Goal: Task Accomplishment & Management: Complete application form

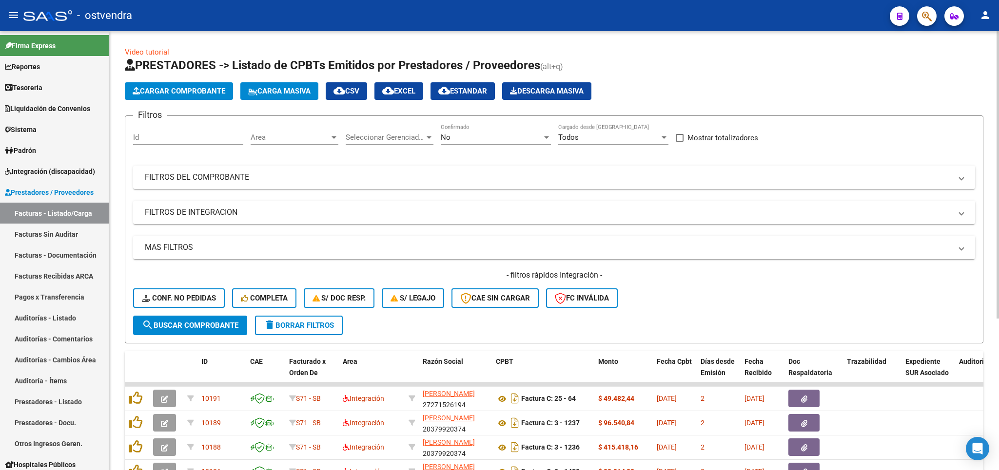
click at [152, 90] on span "Cargar Comprobante" at bounding box center [179, 91] width 93 height 9
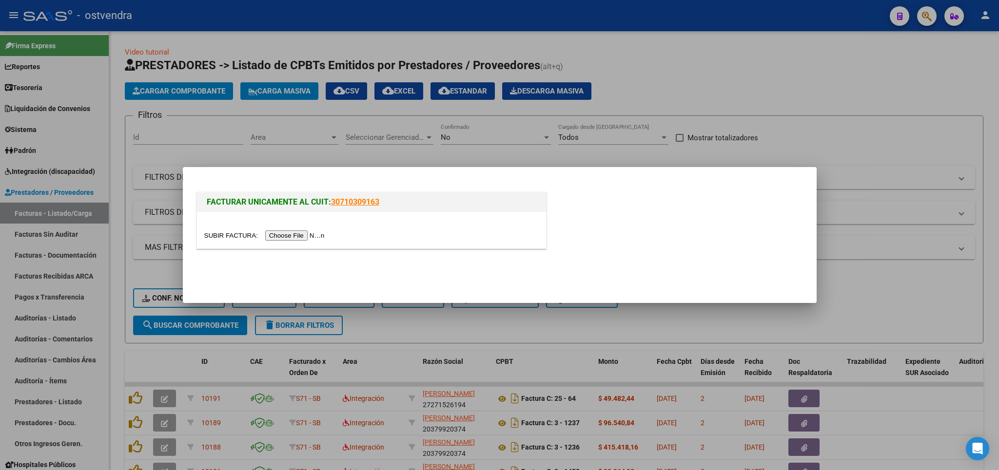
click at [232, 235] on input "file" at bounding box center [265, 236] width 123 height 10
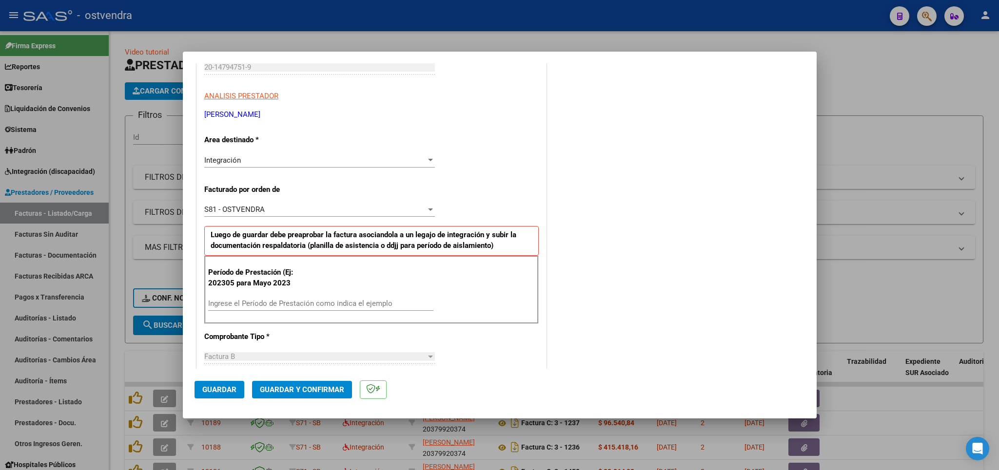
scroll to position [171, 0]
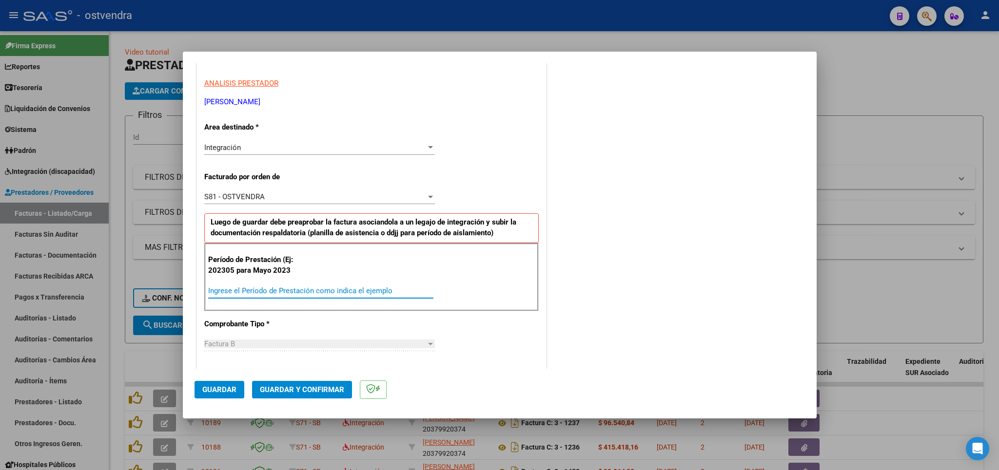
click at [250, 295] on input "Ingrese el Período de Prestación como indica el ejemplo" at bounding box center [320, 291] width 225 height 9
type input "202507"
click at [214, 391] on span "Guardar" at bounding box center [219, 389] width 34 height 9
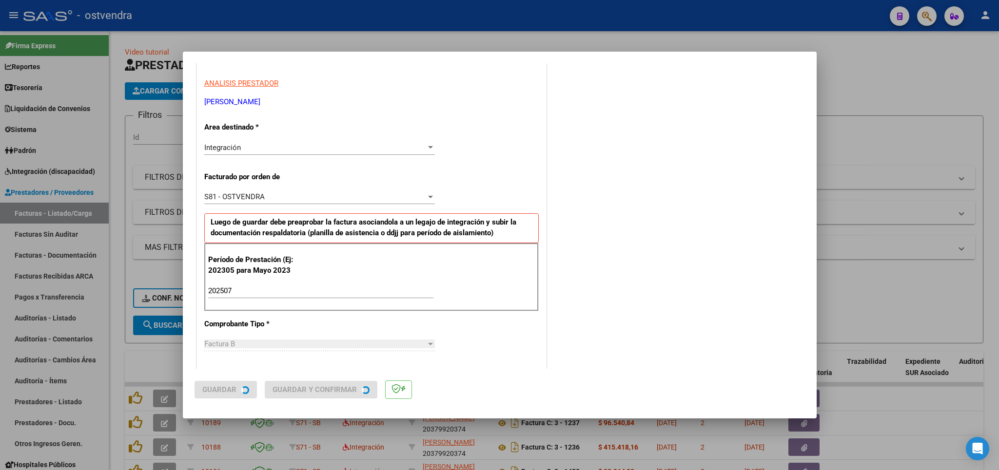
scroll to position [0, 0]
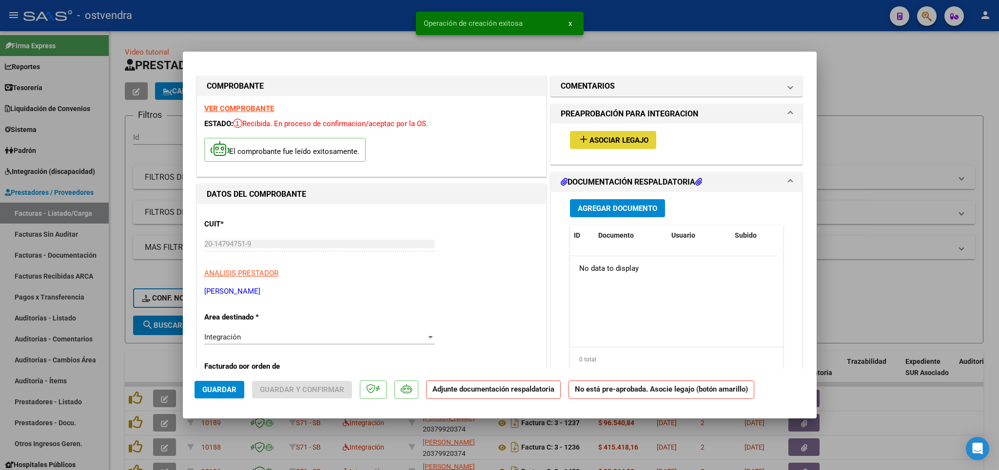
click at [608, 141] on span "Asociar Legajo" at bounding box center [618, 140] width 59 height 9
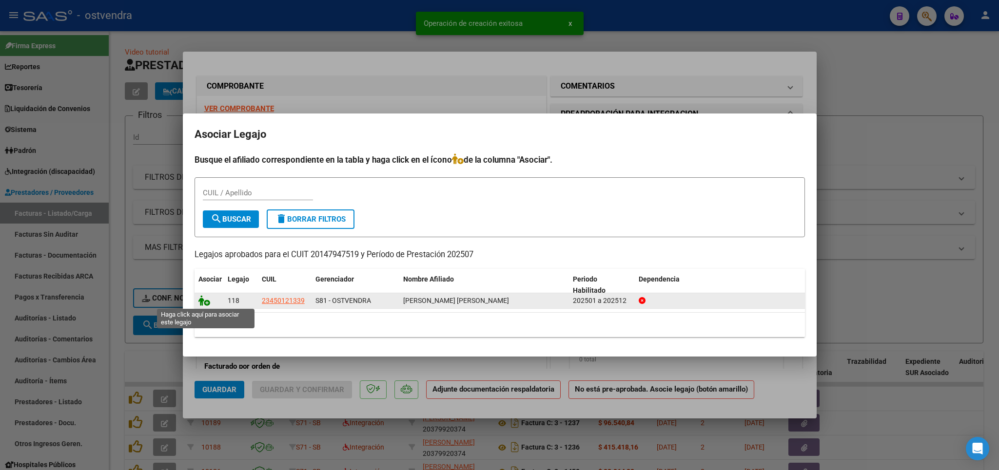
drag, startPoint x: 198, startPoint y: 300, endPoint x: 206, endPoint y: 302, distance: 8.2
click at [199, 300] on datatable-body-cell at bounding box center [208, 300] width 29 height 15
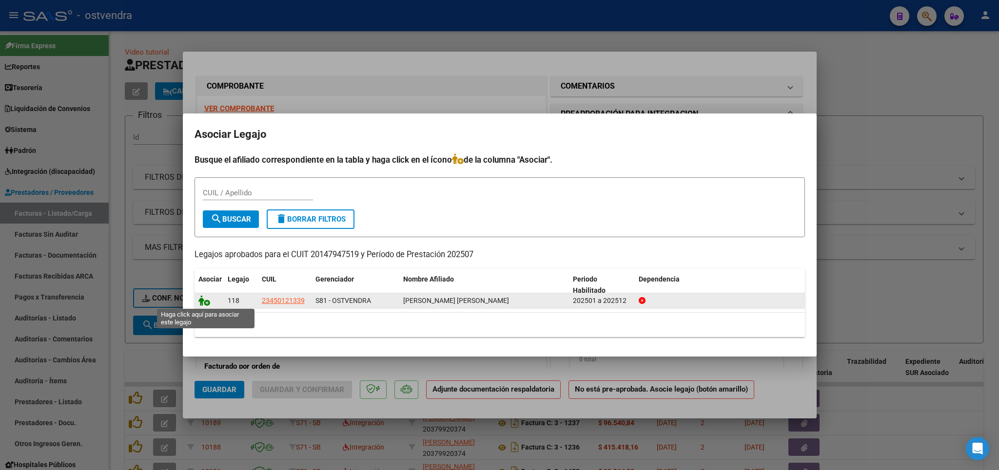
click at [203, 303] on icon at bounding box center [204, 300] width 12 height 11
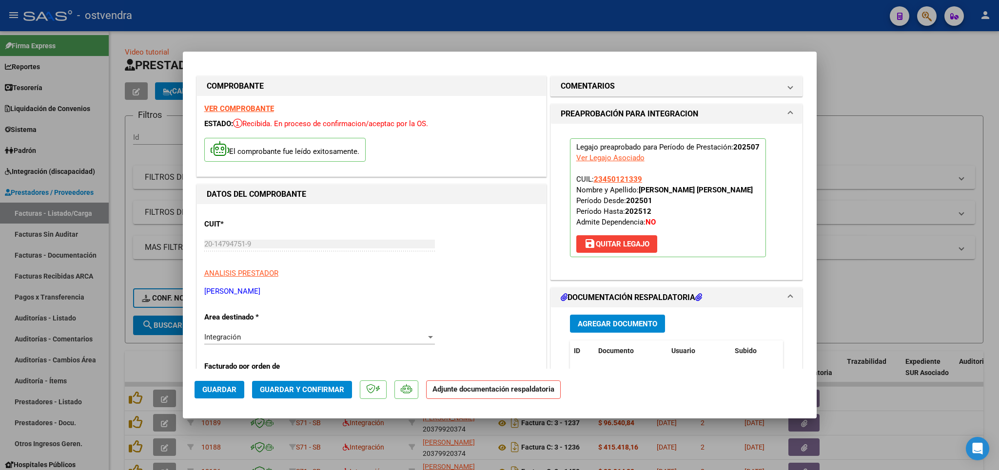
click at [224, 391] on span "Guardar" at bounding box center [219, 389] width 34 height 9
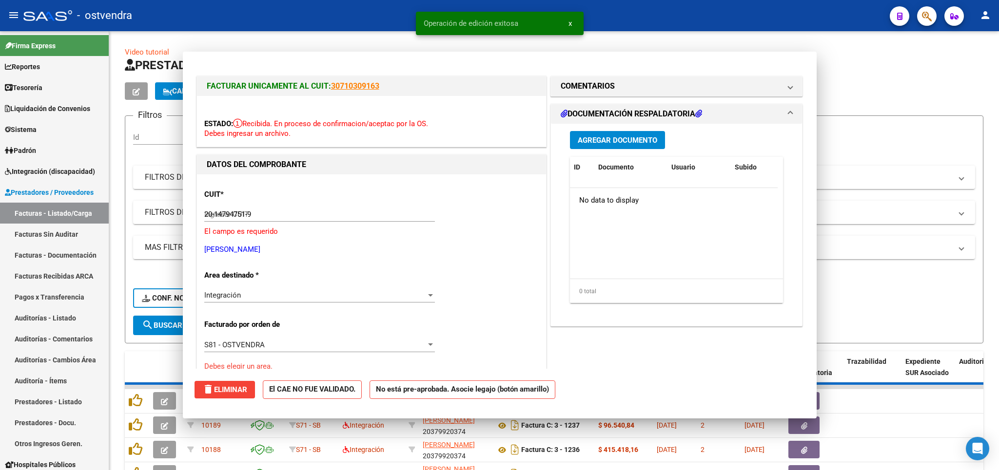
type input "$ 0,00"
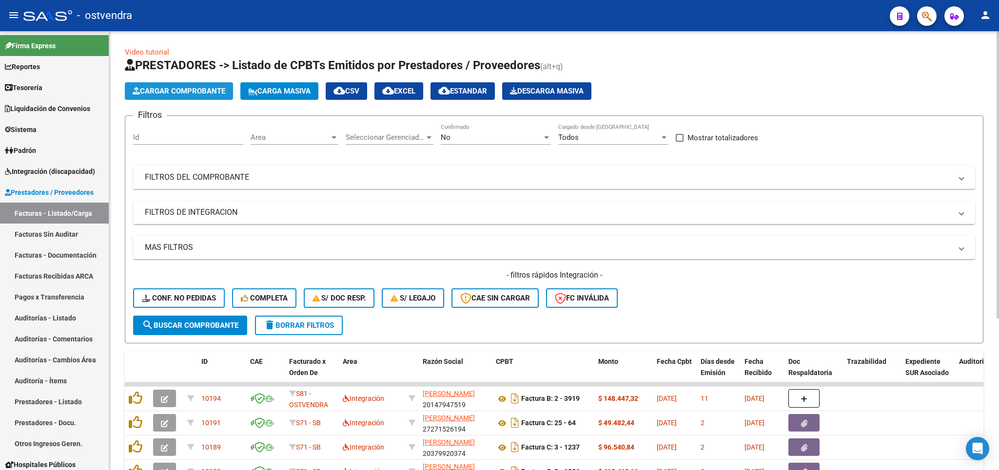
click at [159, 95] on span "Cargar Comprobante" at bounding box center [179, 91] width 93 height 9
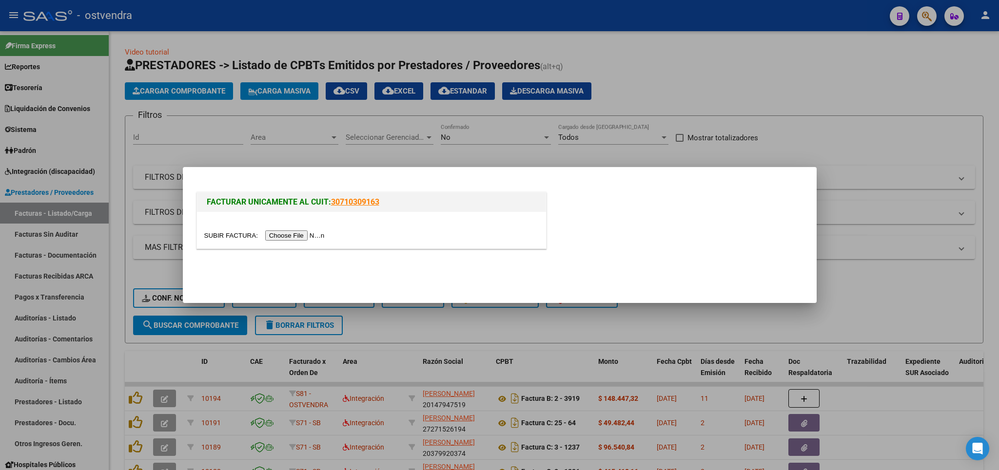
click at [223, 235] on input "file" at bounding box center [265, 236] width 123 height 10
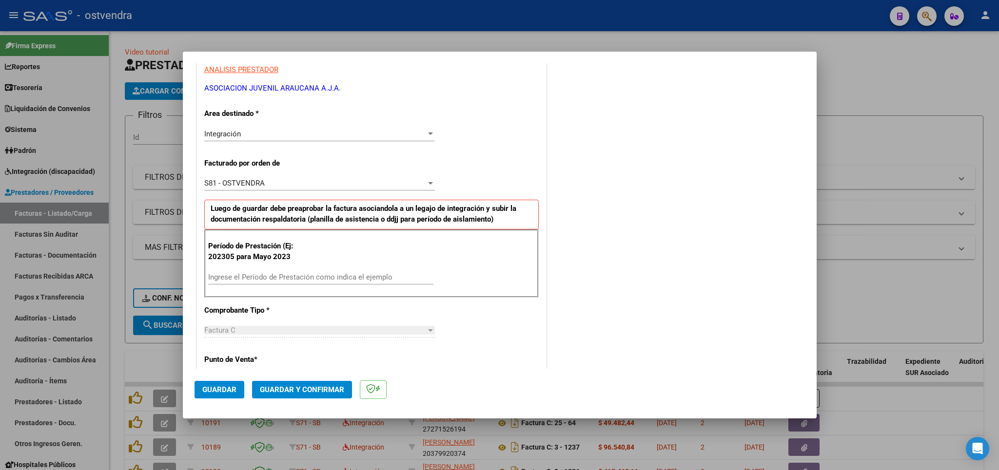
scroll to position [228, 0]
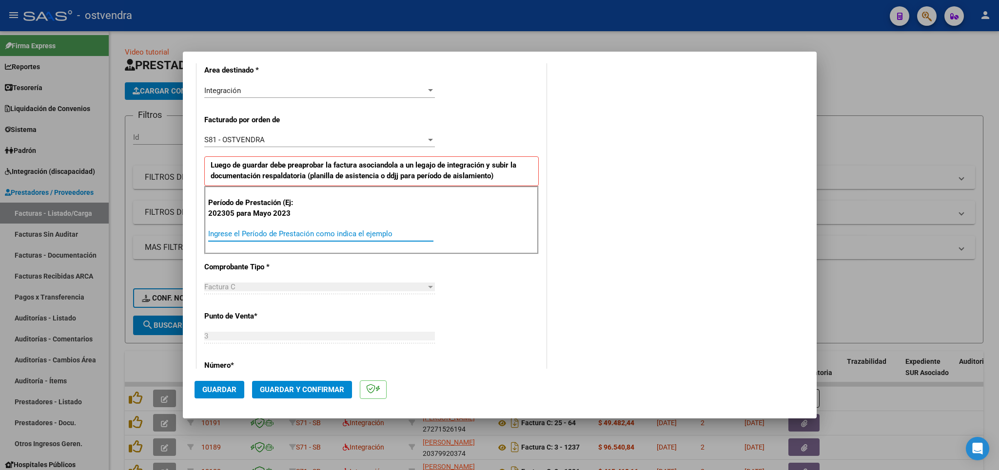
click at [248, 238] on input "Ingrese el Período de Prestación como indica el ejemplo" at bounding box center [320, 234] width 225 height 9
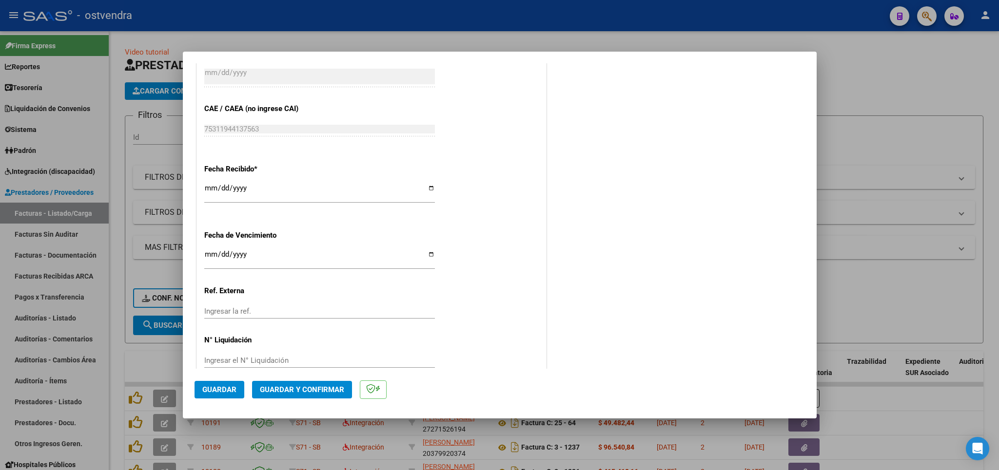
scroll to position [640, 0]
type input "202507"
click at [229, 385] on span "Guardar" at bounding box center [219, 389] width 34 height 9
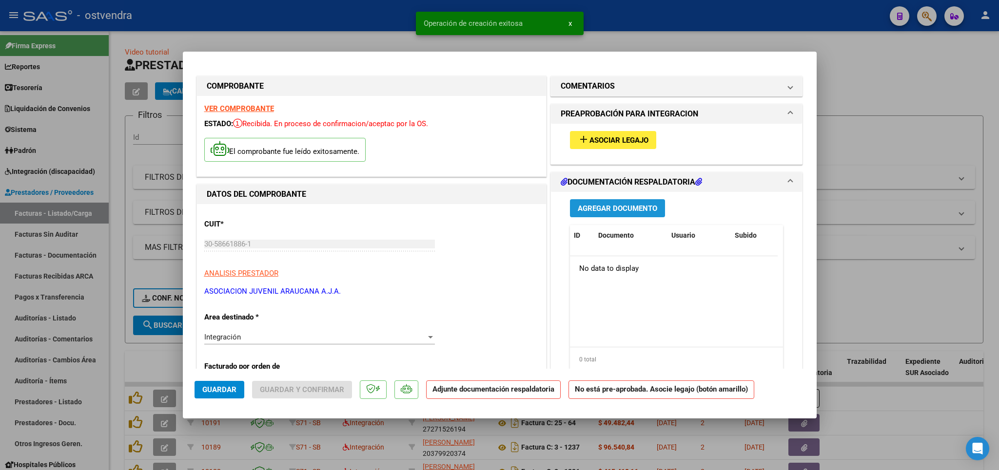
click at [602, 209] on span "Agregar Documento" at bounding box center [616, 208] width 79 height 9
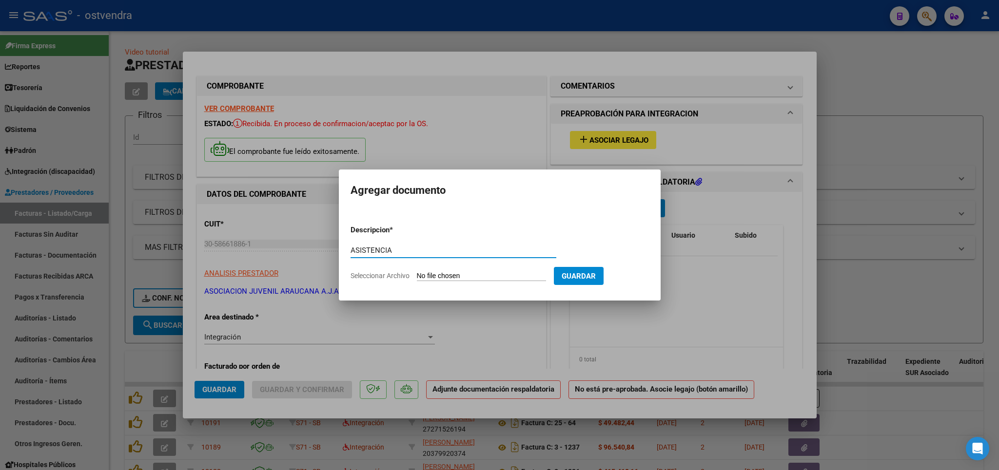
type input "ASISTENCIA"
click at [442, 272] on input "Seleccionar Archivo" at bounding box center [481, 276] width 129 height 9
type input "C:\fakepath\[PERSON_NAME] [DATE].pdf"
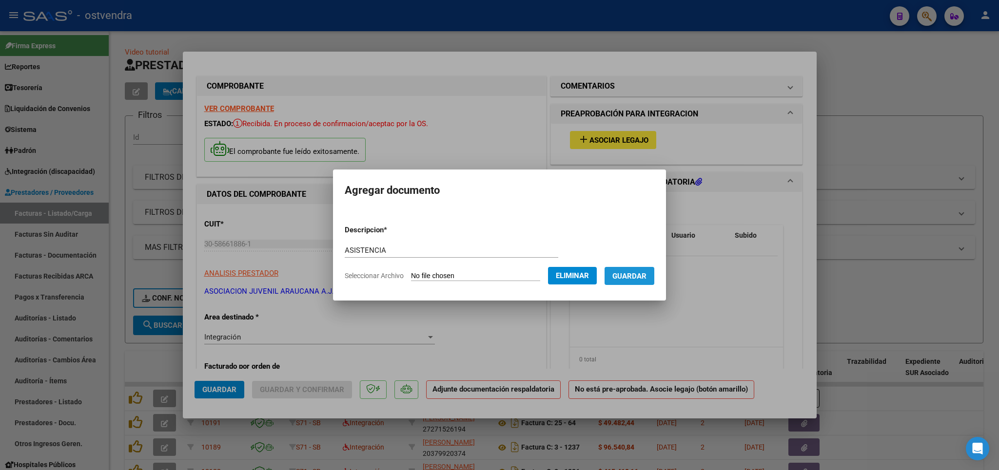
click at [634, 278] on span "Guardar" at bounding box center [629, 276] width 34 height 9
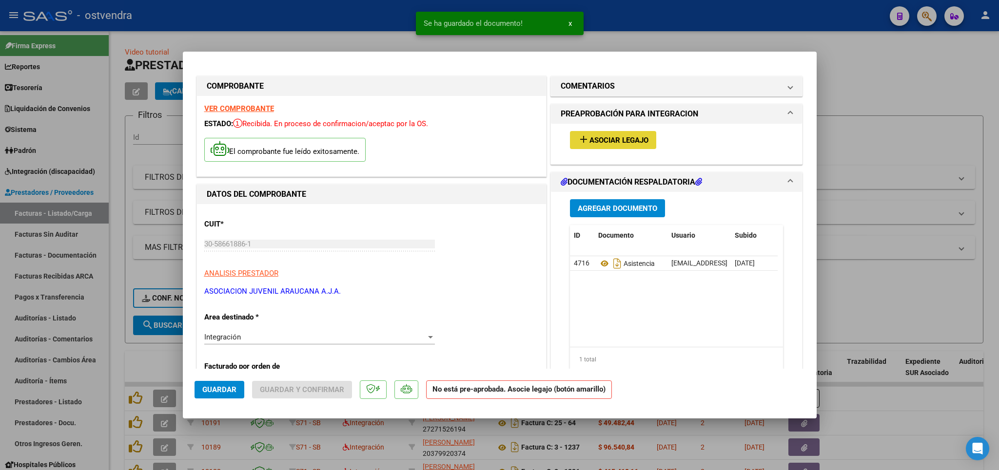
click at [607, 141] on span "Asociar Legajo" at bounding box center [618, 140] width 59 height 9
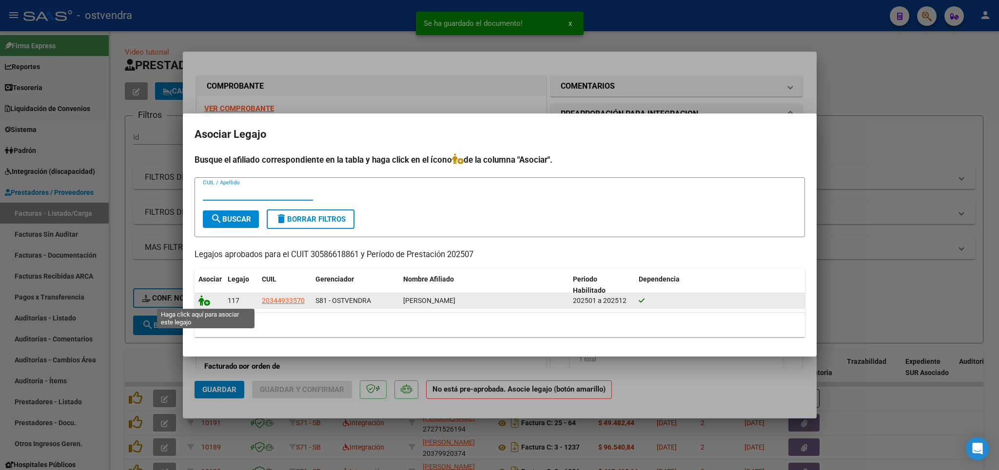
click at [204, 301] on icon at bounding box center [204, 300] width 12 height 11
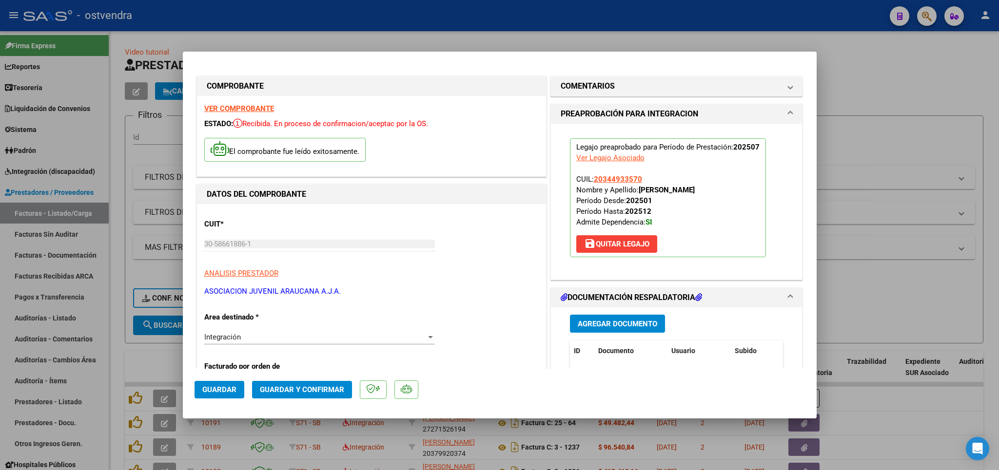
click at [223, 390] on span "Guardar" at bounding box center [219, 389] width 34 height 9
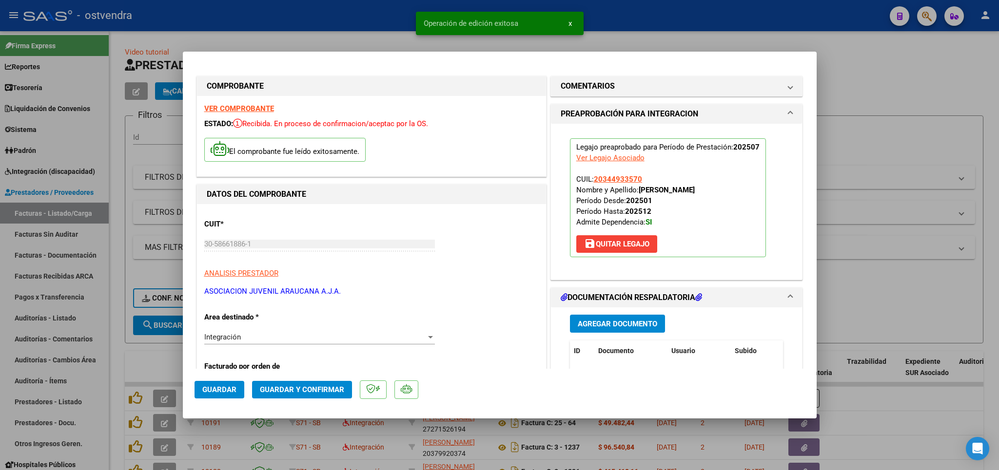
type input "$ 0,00"
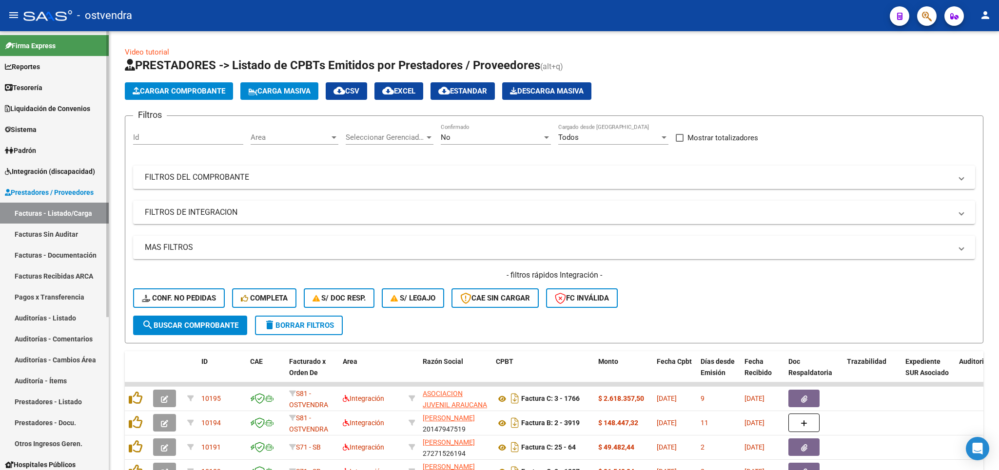
click at [16, 173] on span "Integración (discapacidad)" at bounding box center [50, 171] width 90 height 11
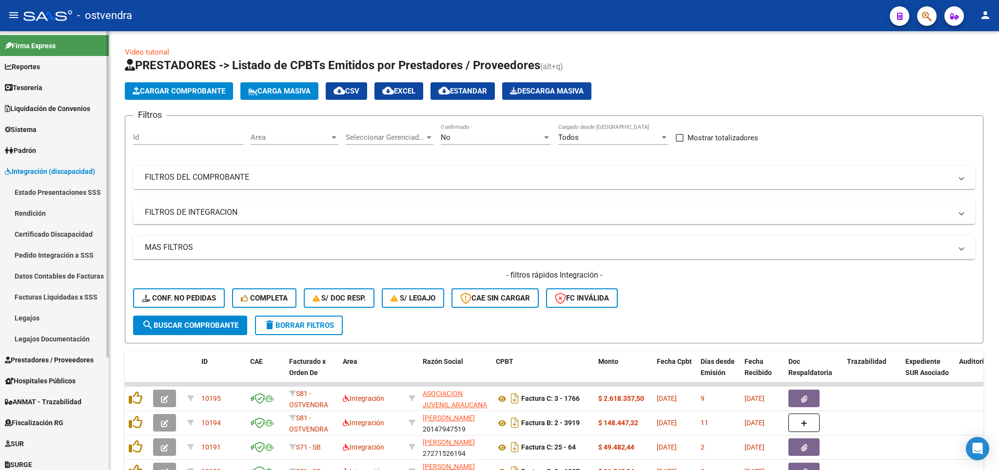
click at [35, 320] on link "Legajos" at bounding box center [54, 318] width 109 height 21
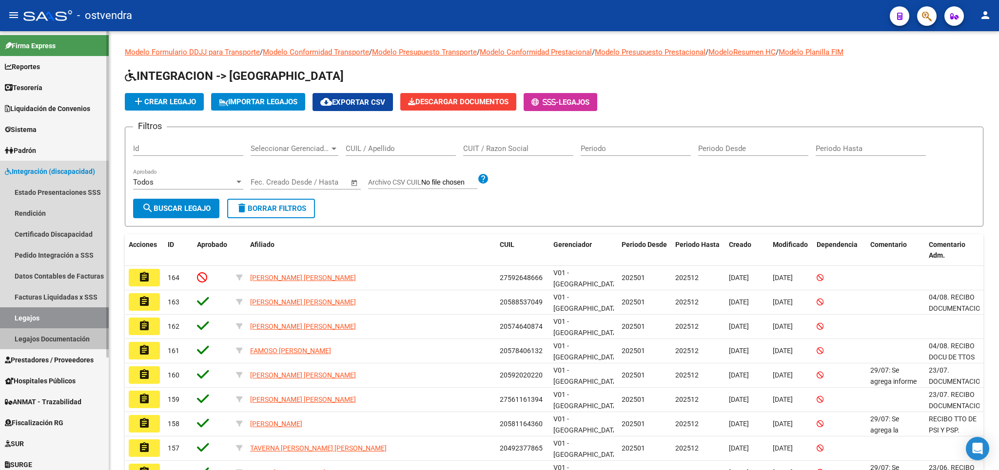
click at [47, 343] on link "Legajos Documentación" at bounding box center [54, 338] width 109 height 21
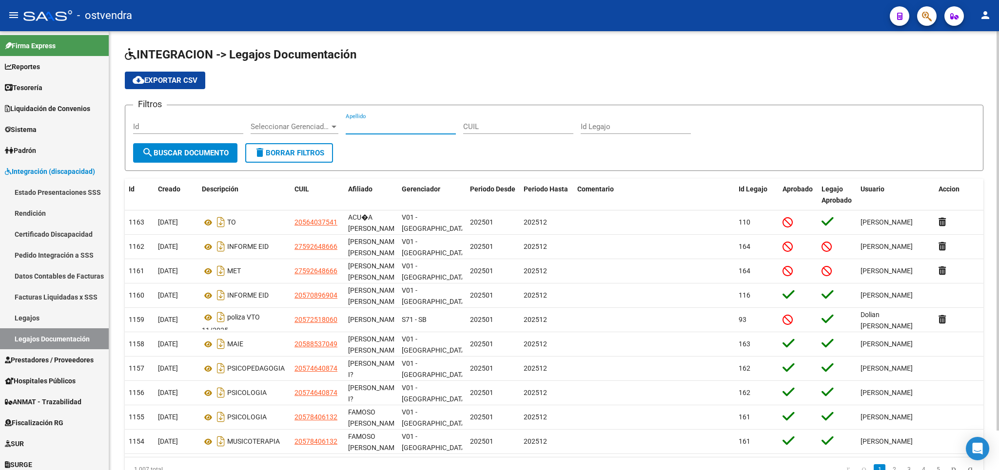
drag, startPoint x: 370, startPoint y: 127, endPoint x: 374, endPoint y: 118, distance: 9.6
click at [370, 124] on input "Apellido" at bounding box center [401, 126] width 110 height 9
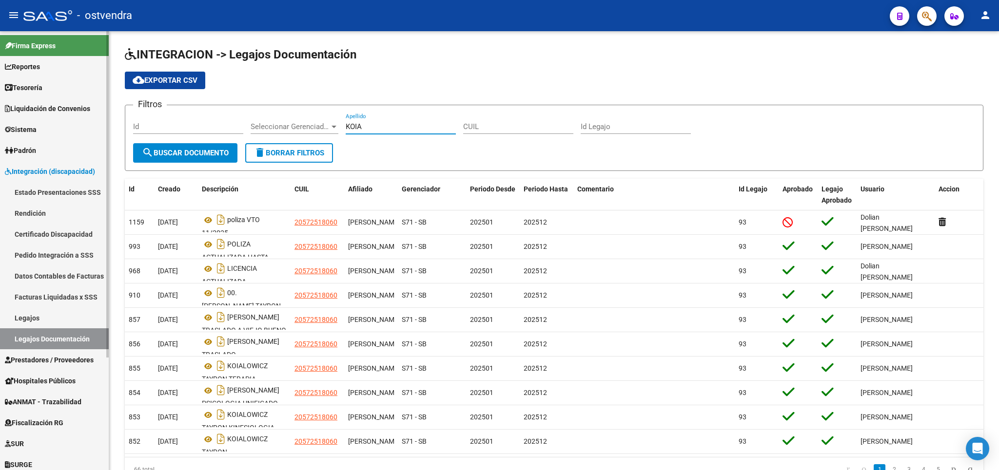
type input "KOIA"
click at [42, 314] on link "Legajos" at bounding box center [54, 318] width 109 height 21
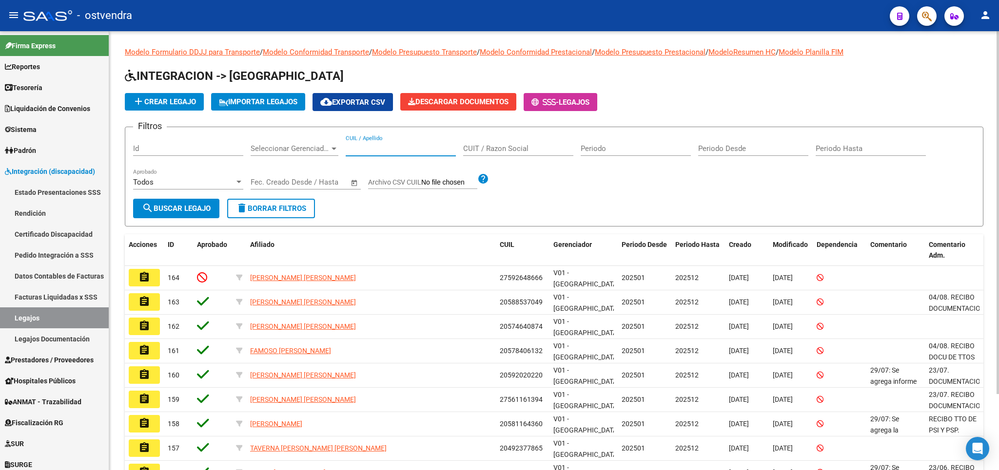
click at [385, 146] on input "CUIL / Apellido" at bounding box center [401, 148] width 110 height 9
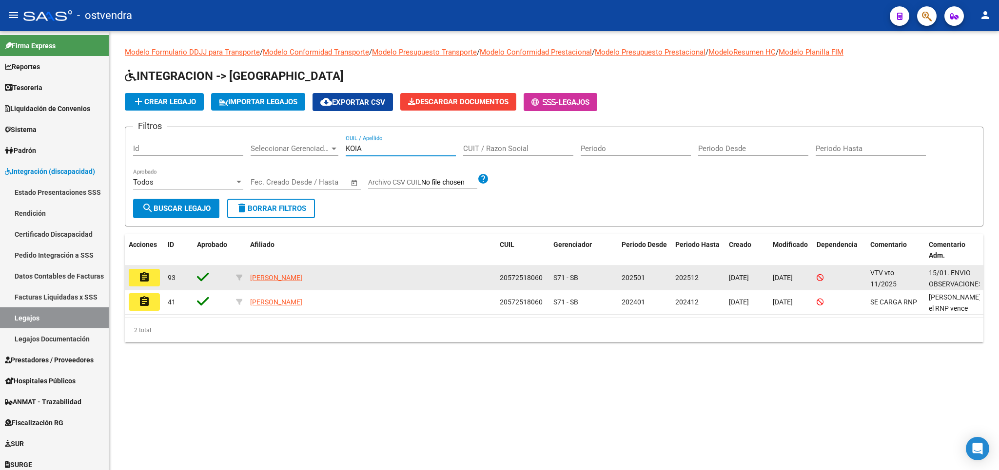
type input "KOIA"
click at [146, 282] on mat-icon "assignment" at bounding box center [144, 277] width 12 height 12
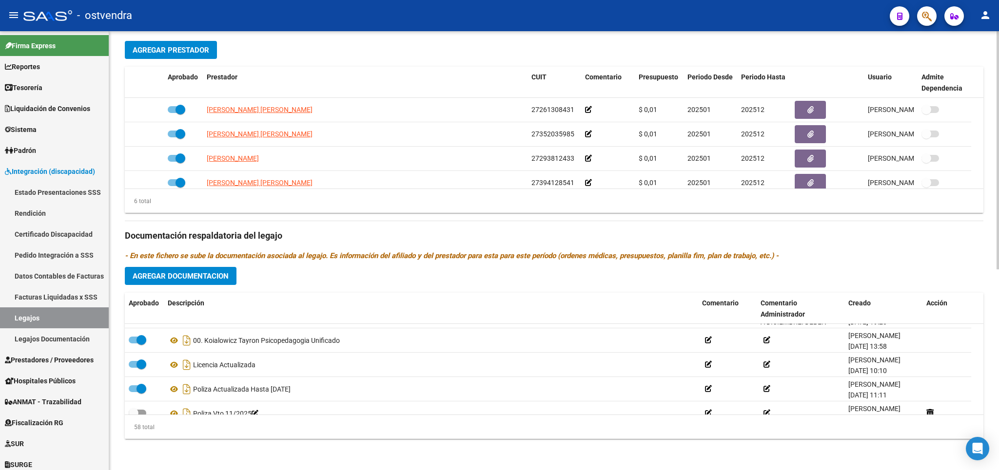
scroll to position [1325, 0]
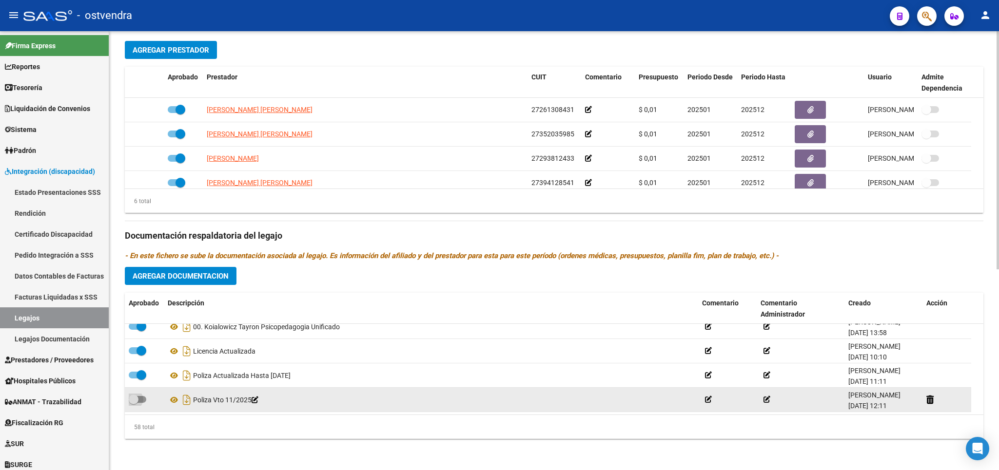
click at [137, 402] on span at bounding box center [134, 400] width 10 height 10
click at [134, 403] on input "checkbox" at bounding box center [133, 403] width 0 height 0
checkbox input "true"
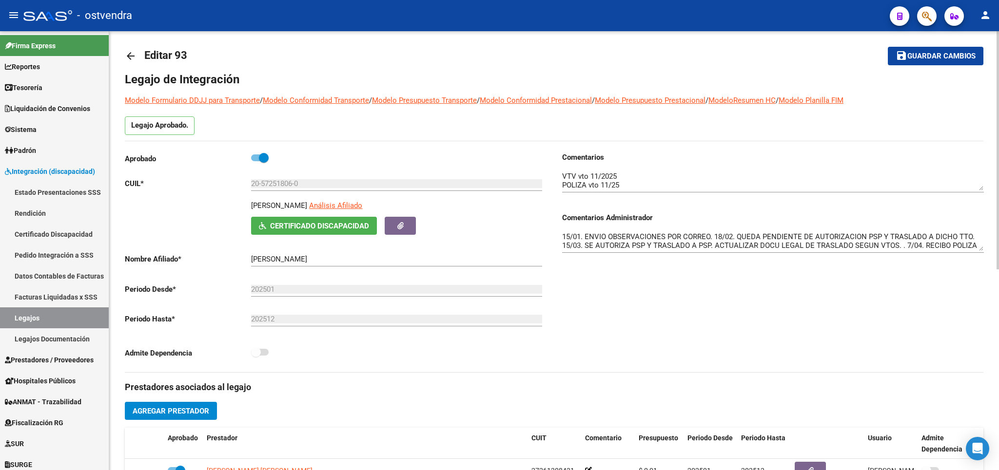
scroll to position [0, 0]
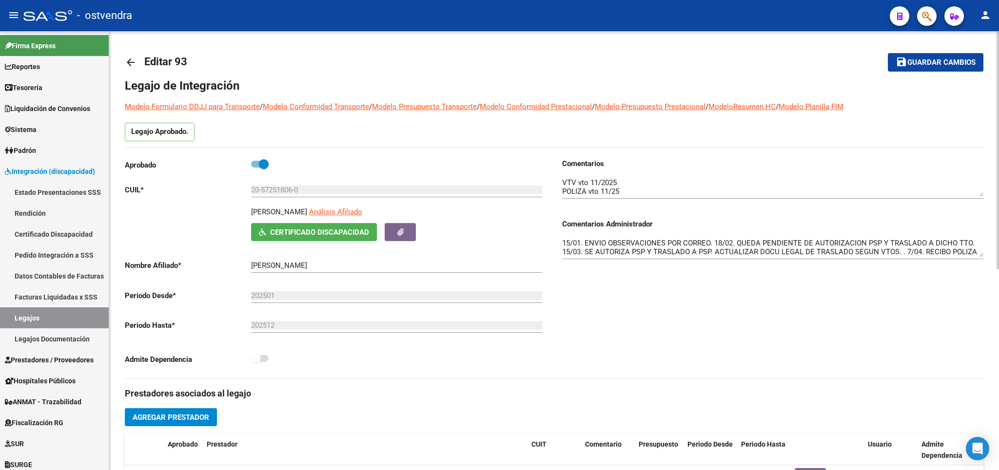
click at [974, 253] on textarea "15/01. ENVIO OBSERVACIONES POR CORREO. 18/02. QUEDA PENDIENTE DE AUTORIZACION P…" at bounding box center [773, 247] width 422 height 19
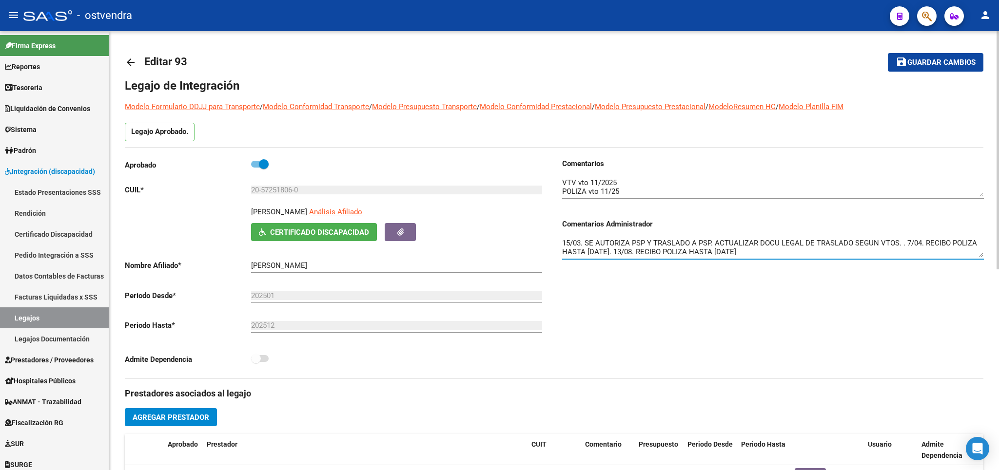
type textarea "15/01. ENVIO OBSERVACIONES POR CORREO. 18/02. QUEDA PENDIENTE DE AUTORIZACION P…"
click at [963, 63] on span "Guardar cambios" at bounding box center [941, 62] width 68 height 9
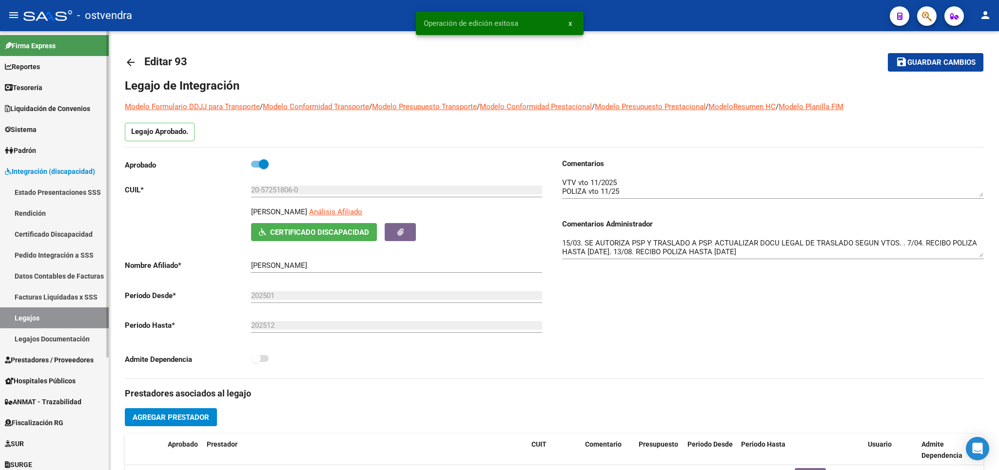
click at [48, 316] on link "Legajos" at bounding box center [54, 318] width 109 height 21
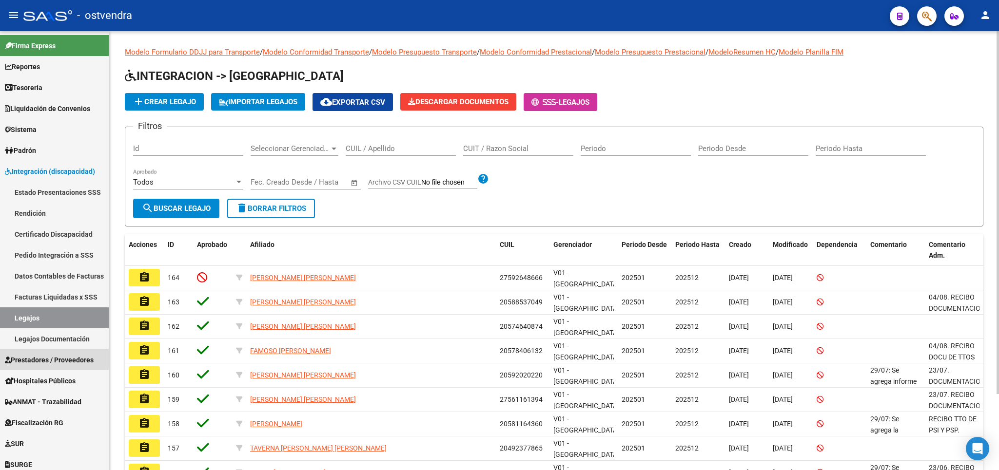
drag, startPoint x: 33, startPoint y: 357, endPoint x: 113, endPoint y: 200, distance: 175.4
click at [35, 354] on link "Prestadores / Proveedores" at bounding box center [54, 359] width 109 height 21
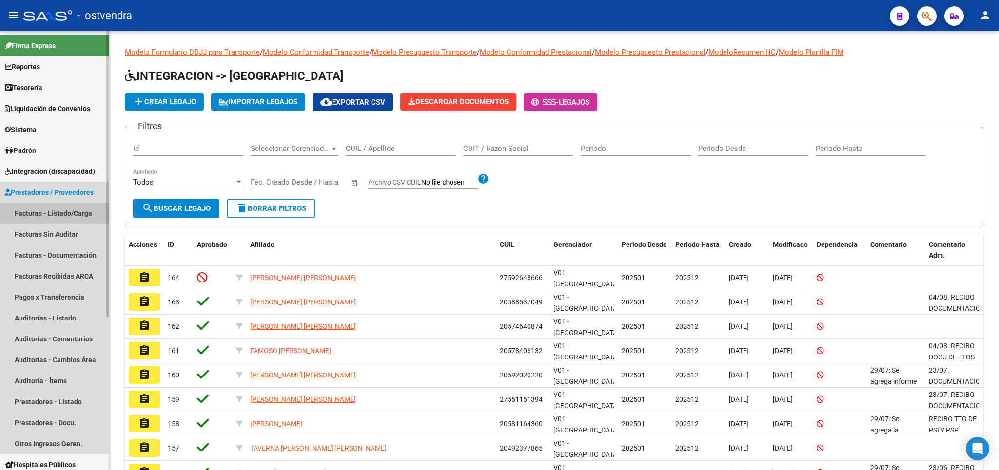
click at [49, 216] on link "Facturas - Listado/Carga" at bounding box center [54, 213] width 109 height 21
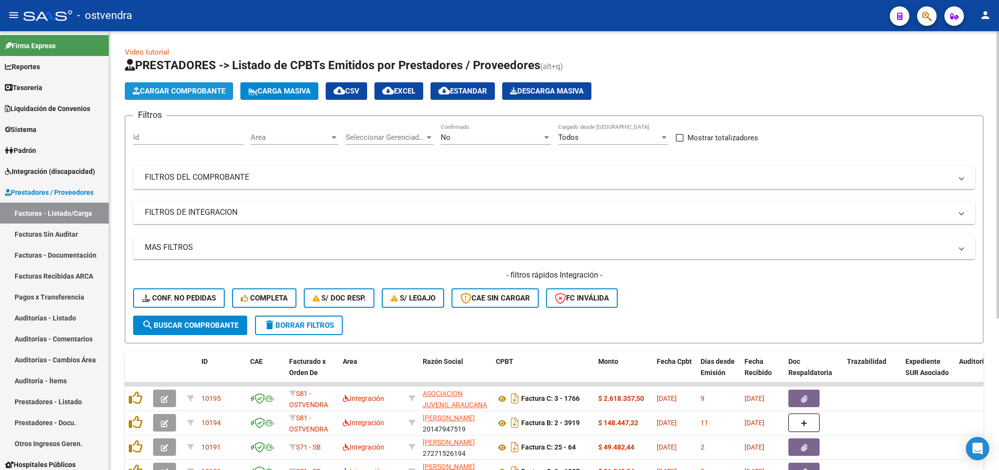
click at [160, 88] on span "Cargar Comprobante" at bounding box center [179, 91] width 93 height 9
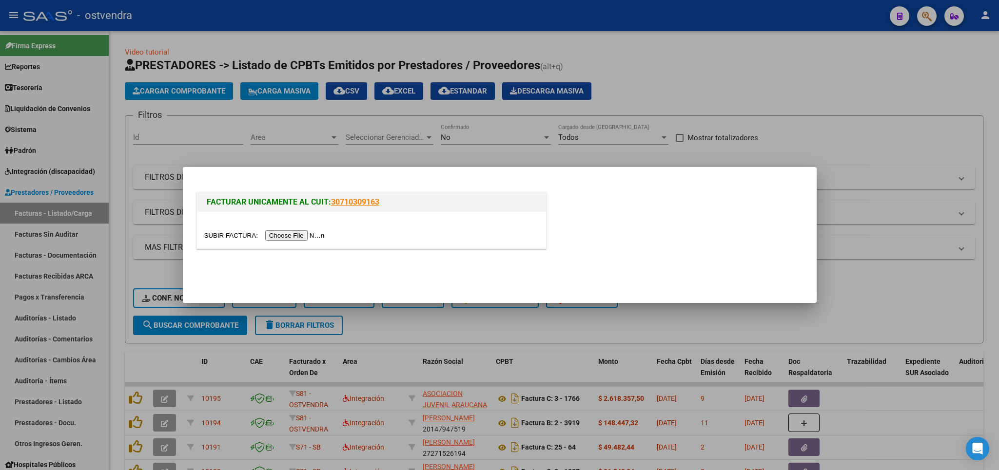
click at [229, 236] on input "file" at bounding box center [265, 236] width 123 height 10
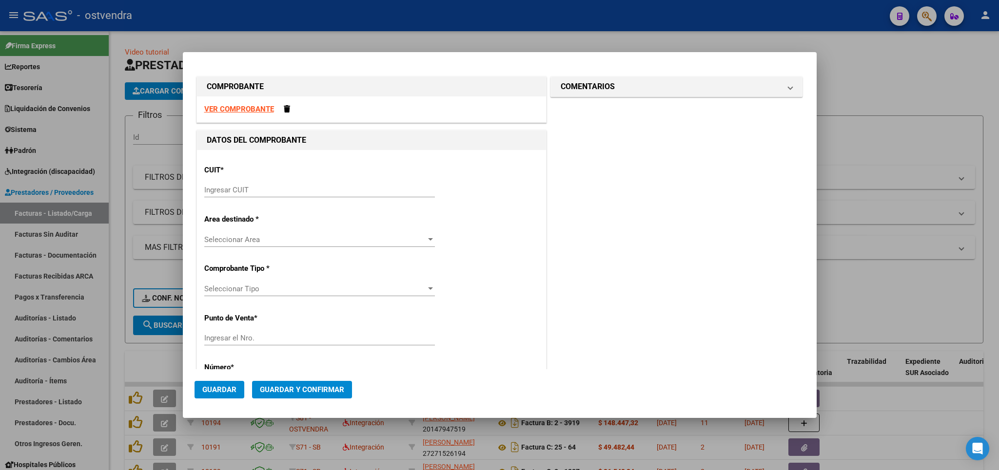
click at [249, 112] on strong "VER COMPROBANTE" at bounding box center [239, 109] width 70 height 9
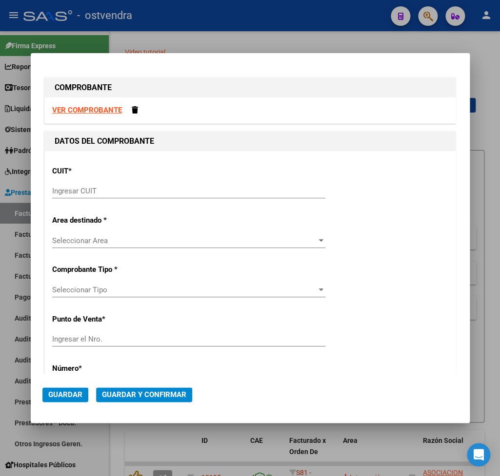
click at [131, 194] on input "Ingresar CUIT" at bounding box center [188, 191] width 273 height 9
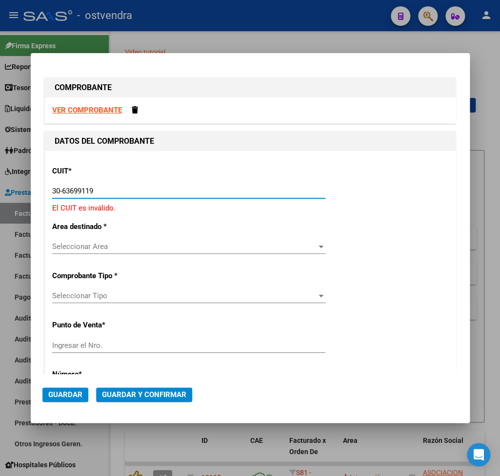
type input "30-63699119-4"
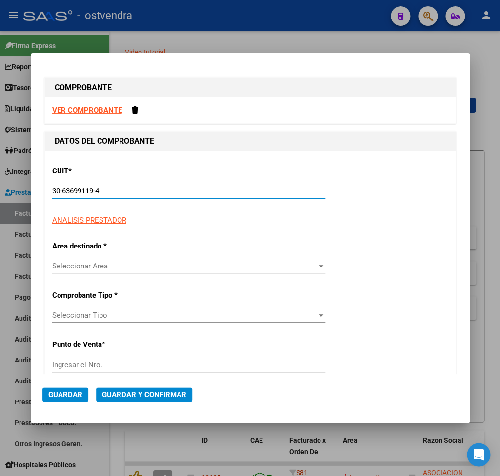
type input "5"
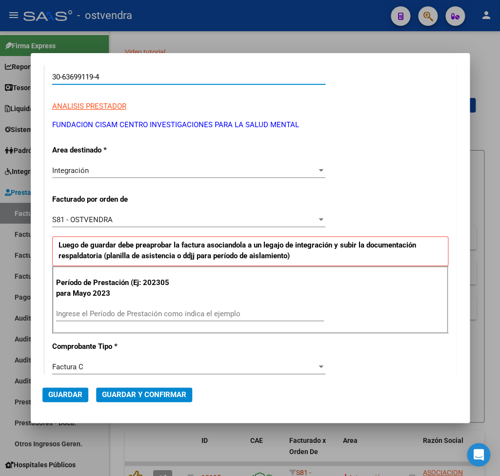
scroll to position [171, 0]
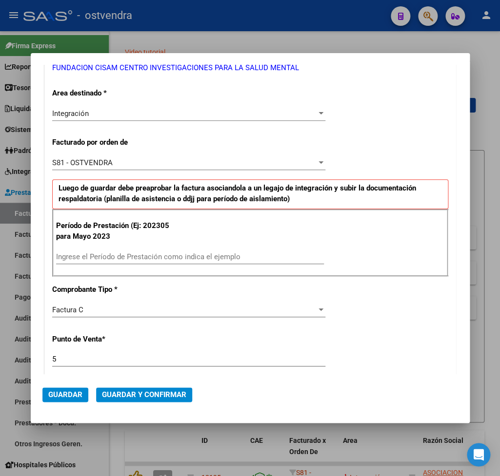
type input "30-63699119-4"
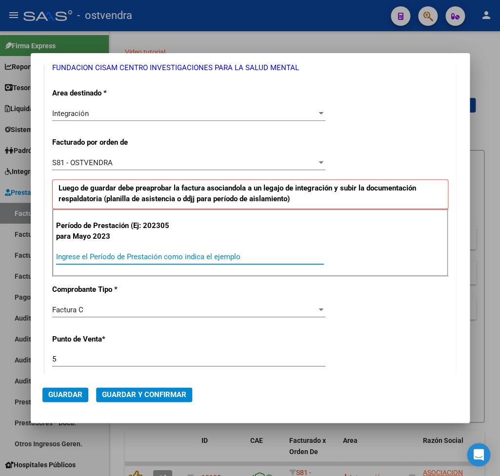
click at [121, 256] on input "Ingrese el Período de Prestación como indica el ejemplo" at bounding box center [190, 256] width 268 height 9
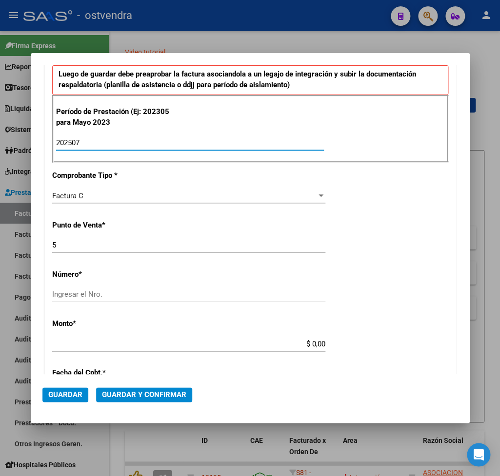
scroll to position [342, 0]
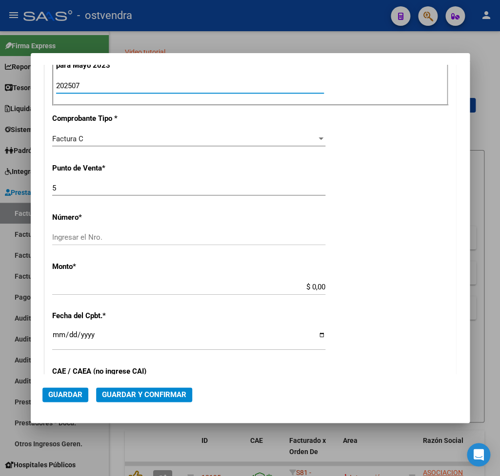
type input "202507"
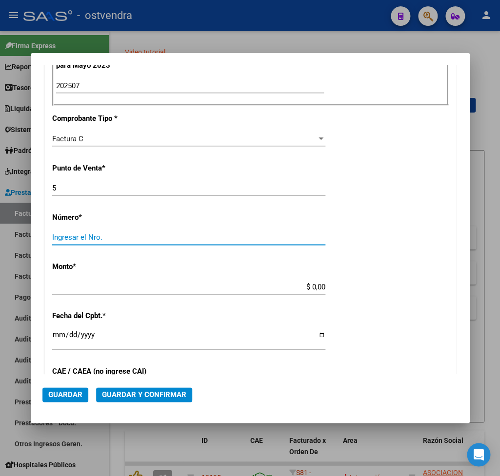
click at [111, 236] on input "Ingresar el Nro." at bounding box center [188, 237] width 273 height 9
type input "9702"
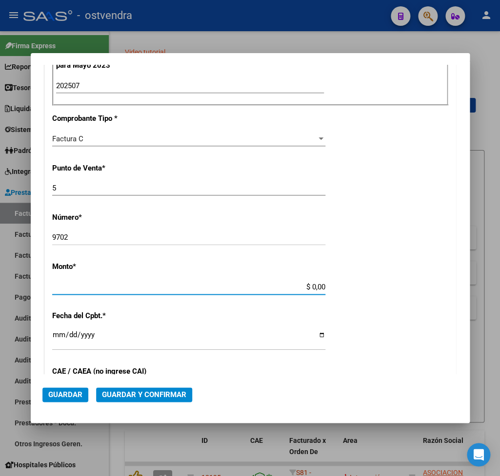
type input "$ 1.049.788,34"
type input "[DATE]"
type input "75314643260440"
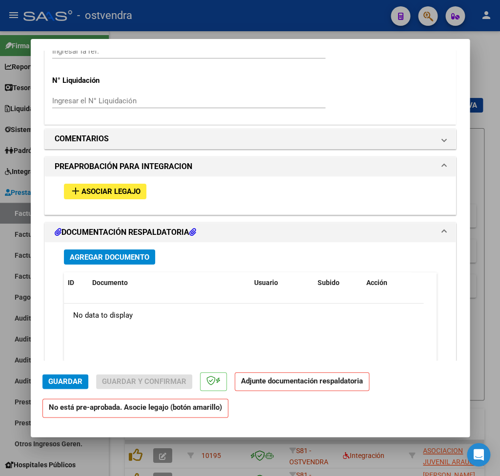
scroll to position [855, 0]
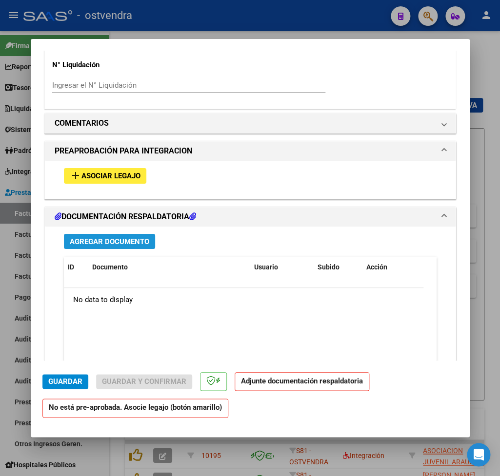
click at [115, 237] on span "Agregar Documento" at bounding box center [109, 241] width 79 height 9
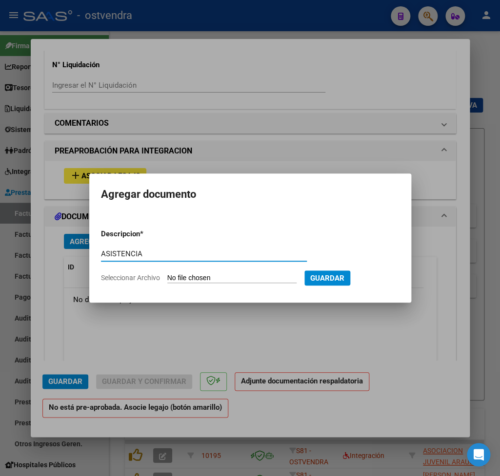
type input "ASISTENCIA"
click at [185, 274] on input "Seleccionar Archivo" at bounding box center [231, 278] width 129 height 9
type input "C:\fakepath\[PERSON_NAME] asistencia.pdf"
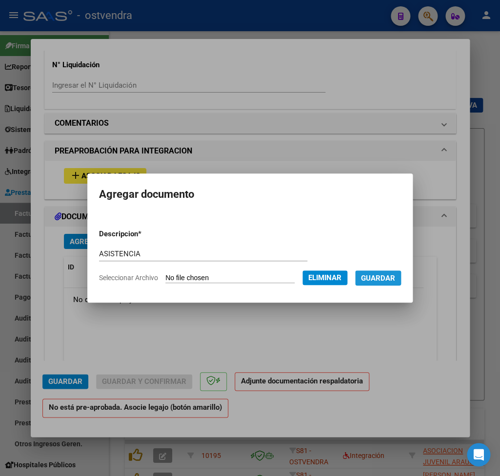
click at [375, 276] on span "Guardar" at bounding box center [378, 278] width 34 height 9
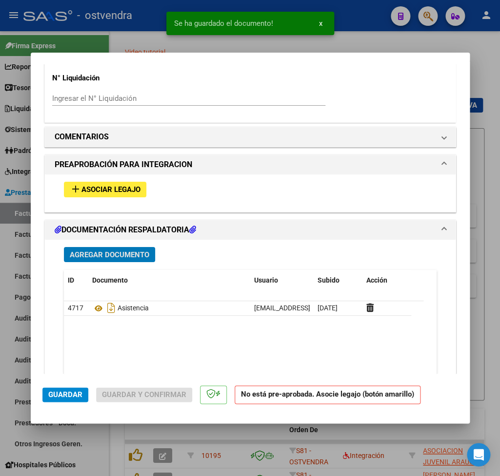
click at [77, 183] on mat-icon "add" at bounding box center [76, 189] width 12 height 12
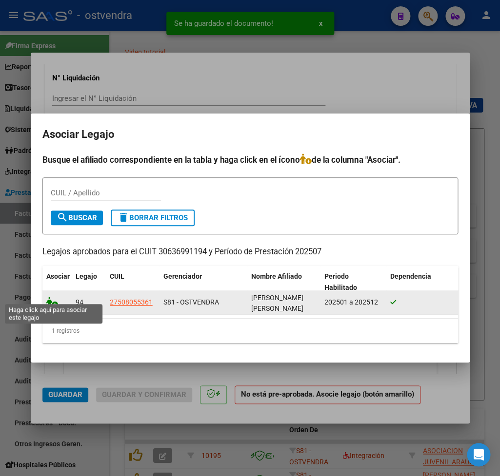
click at [52, 297] on icon at bounding box center [52, 302] width 12 height 11
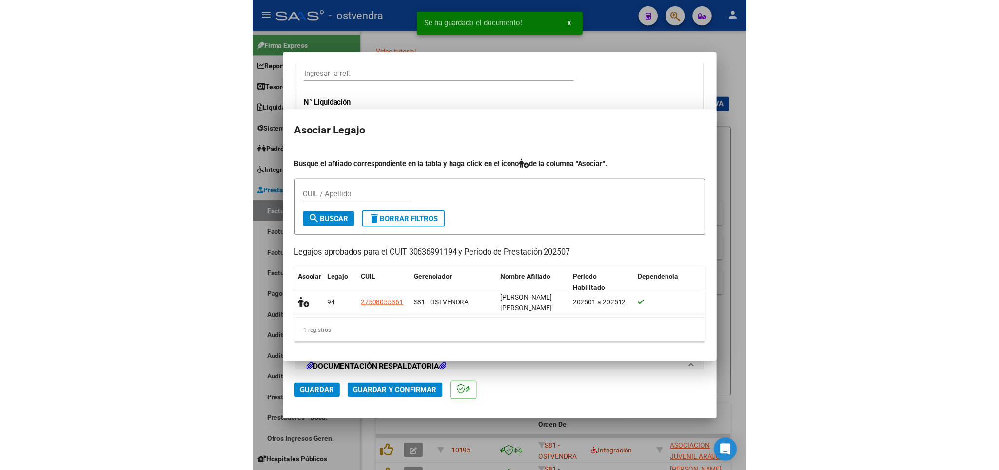
scroll to position [881, 0]
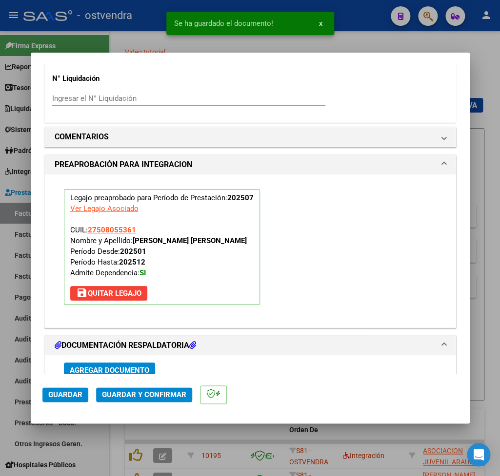
click at [76, 388] on button "Guardar" at bounding box center [65, 394] width 46 height 15
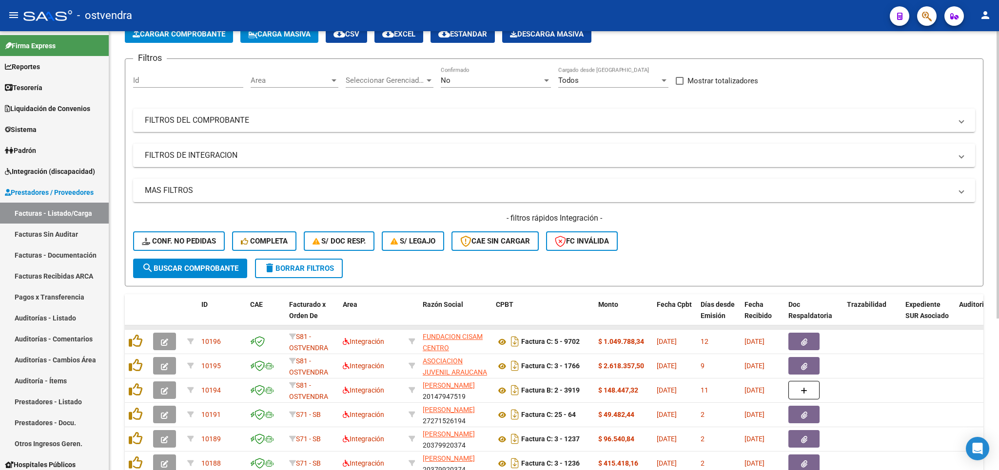
scroll to position [114, 0]
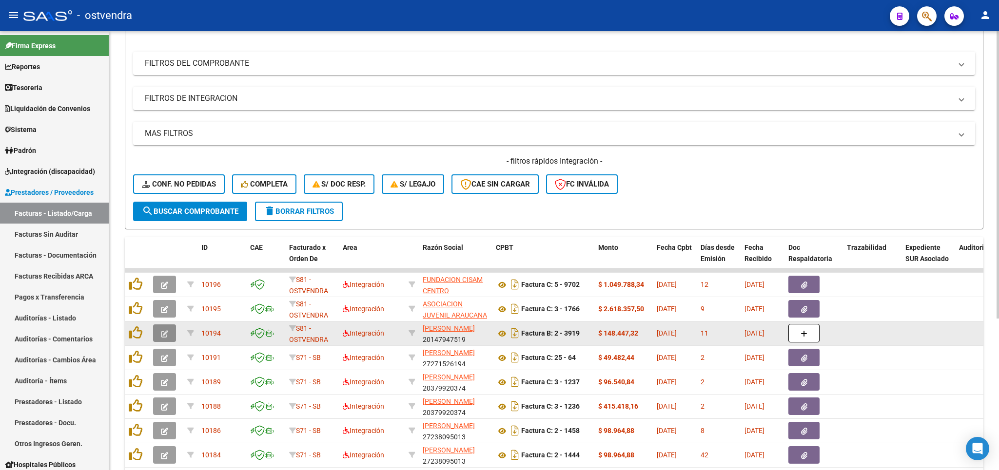
click at [160, 329] on button "button" at bounding box center [164, 334] width 23 height 18
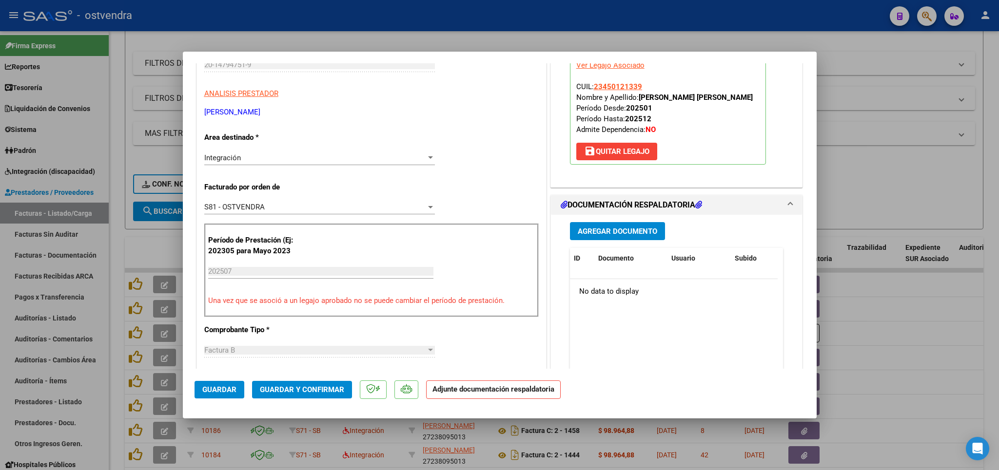
scroll to position [285, 0]
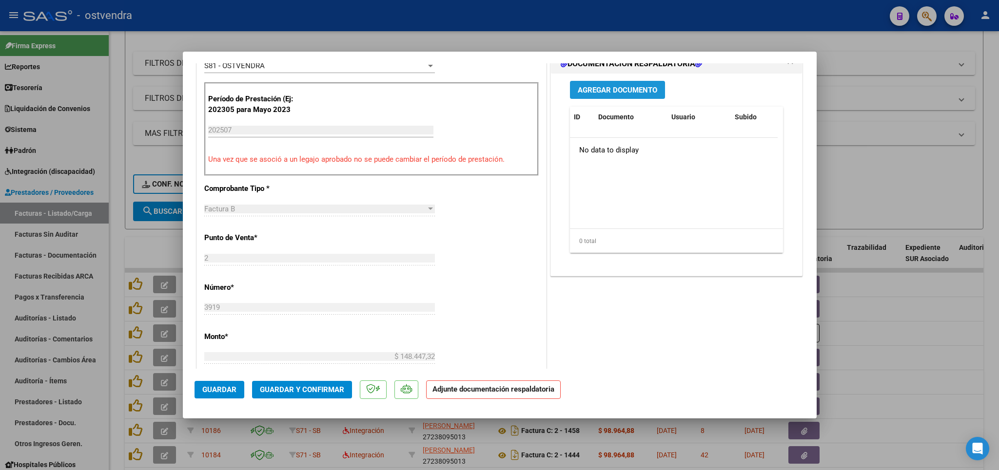
click at [602, 89] on span "Agregar Documento" at bounding box center [616, 90] width 79 height 9
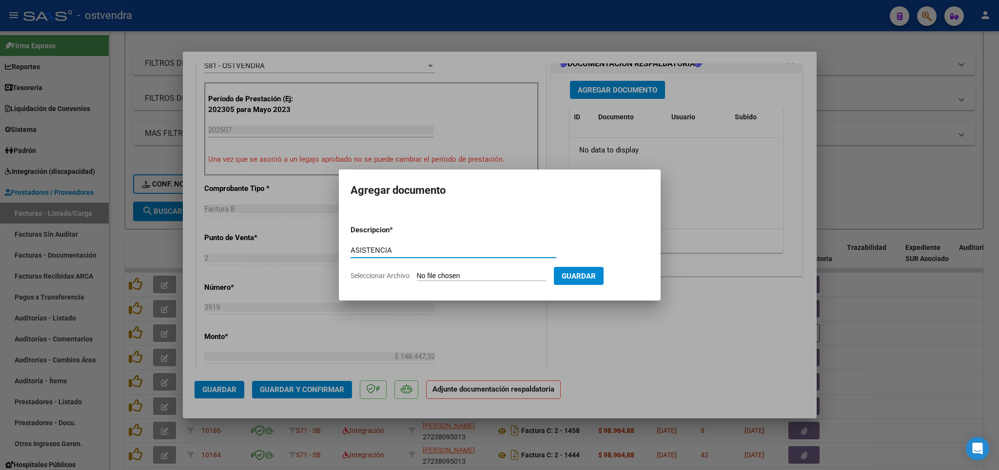
type input "ASISTENCIA"
click at [434, 273] on input "Seleccionar Archivo" at bounding box center [481, 276] width 129 height 9
type input "C:\fakepath\[PERSON_NAME] asistencia.pdf"
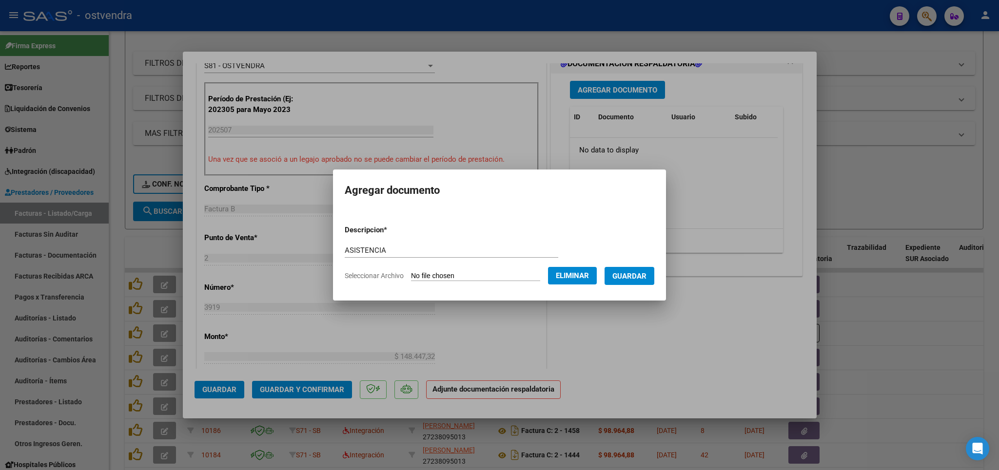
click at [619, 269] on button "Guardar" at bounding box center [629, 276] width 50 height 18
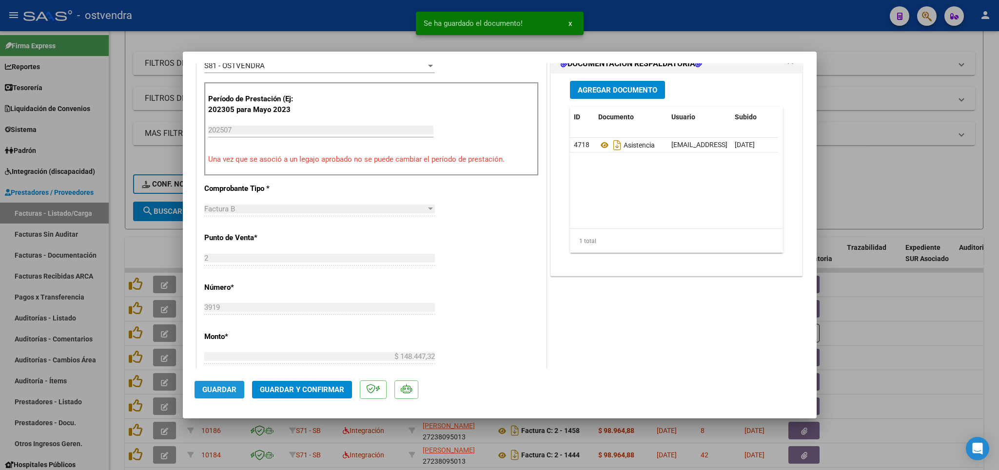
click at [230, 391] on span "Guardar" at bounding box center [219, 389] width 34 height 9
type input "$ 0,00"
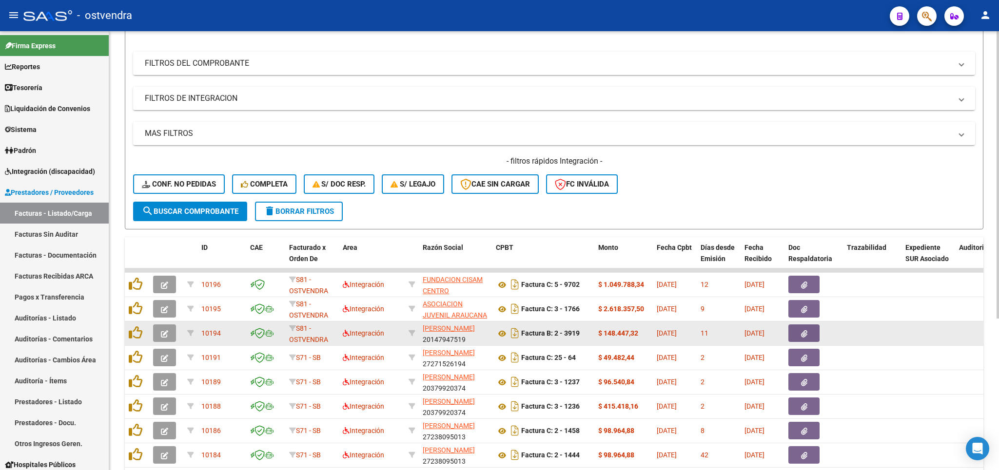
scroll to position [231, 0]
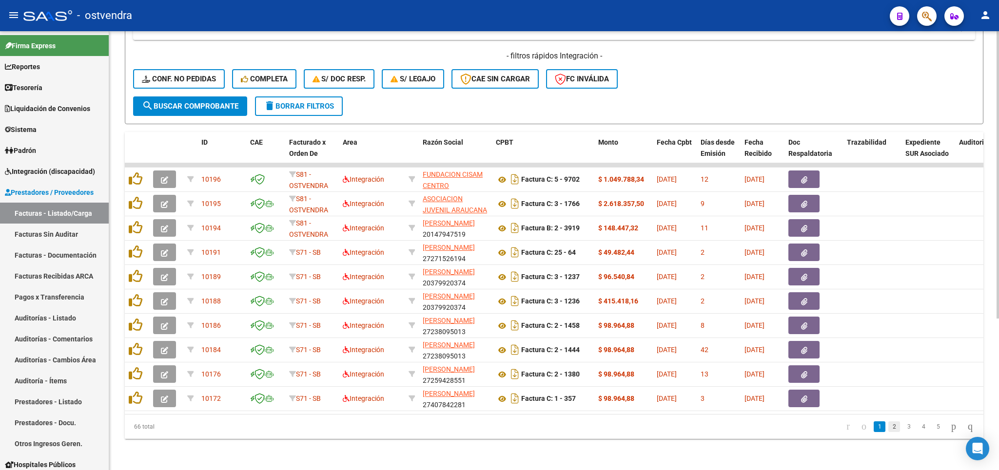
click at [888, 423] on link "2" at bounding box center [894, 427] width 12 height 11
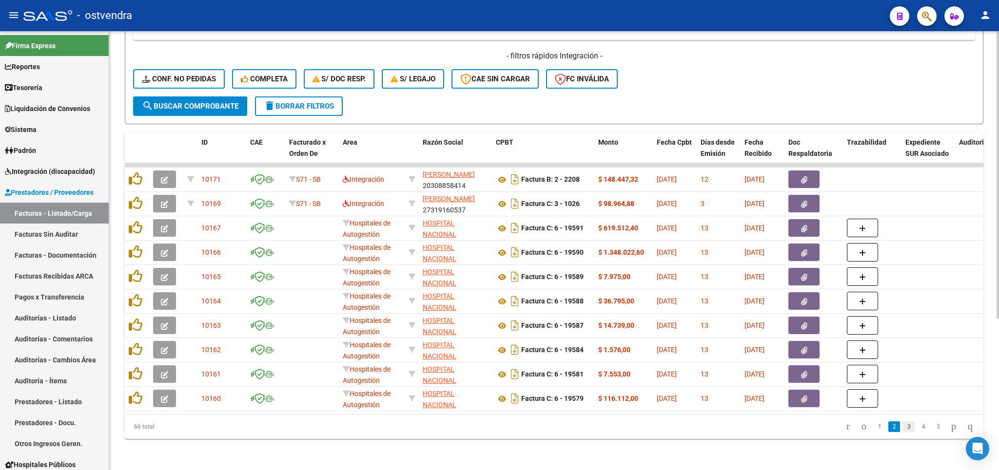
click at [903, 427] on link "3" at bounding box center [909, 427] width 12 height 11
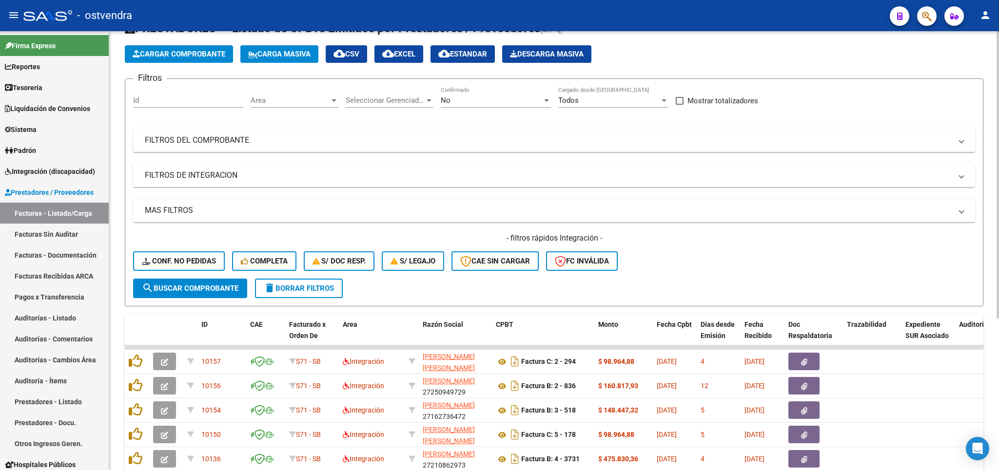
scroll to position [0, 0]
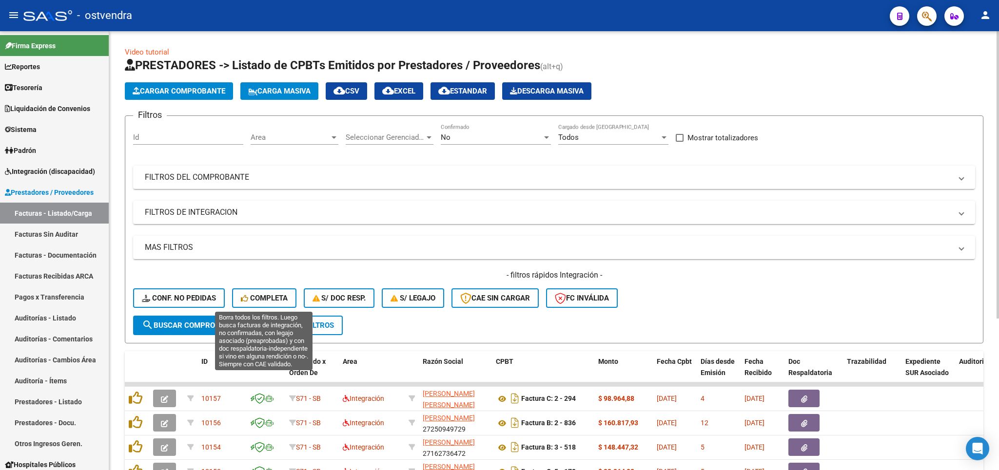
click at [263, 297] on span "Completa" at bounding box center [264, 298] width 47 height 9
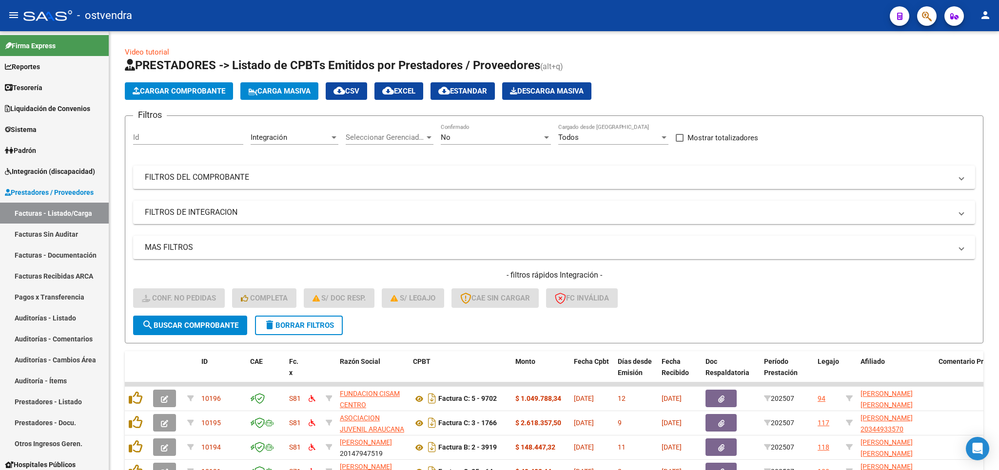
scroll to position [57, 0]
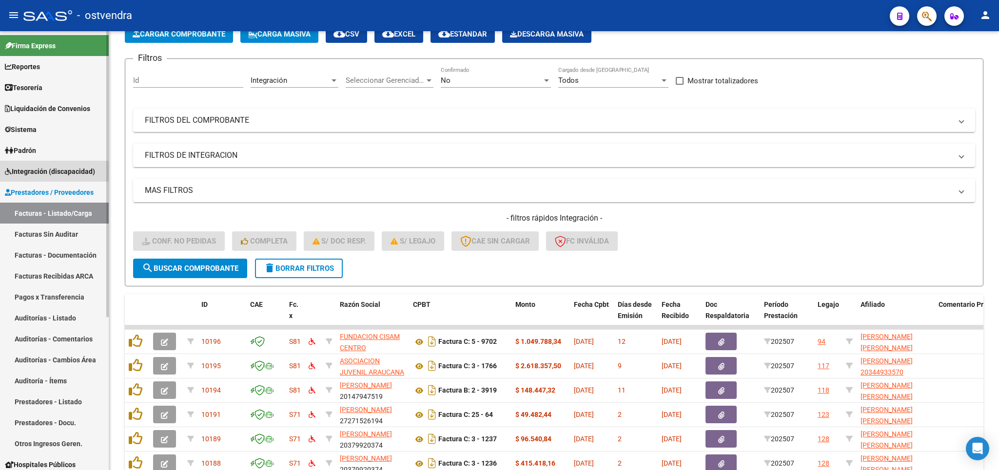
drag, startPoint x: 34, startPoint y: 172, endPoint x: 46, endPoint y: 218, distance: 47.5
click at [34, 173] on span "Integración (discapacidad)" at bounding box center [50, 171] width 90 height 11
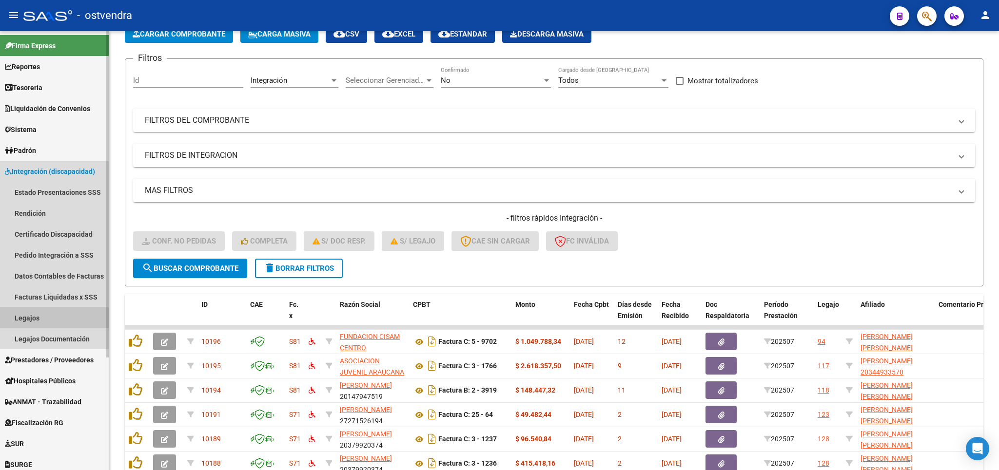
click at [32, 323] on link "Legajos" at bounding box center [54, 318] width 109 height 21
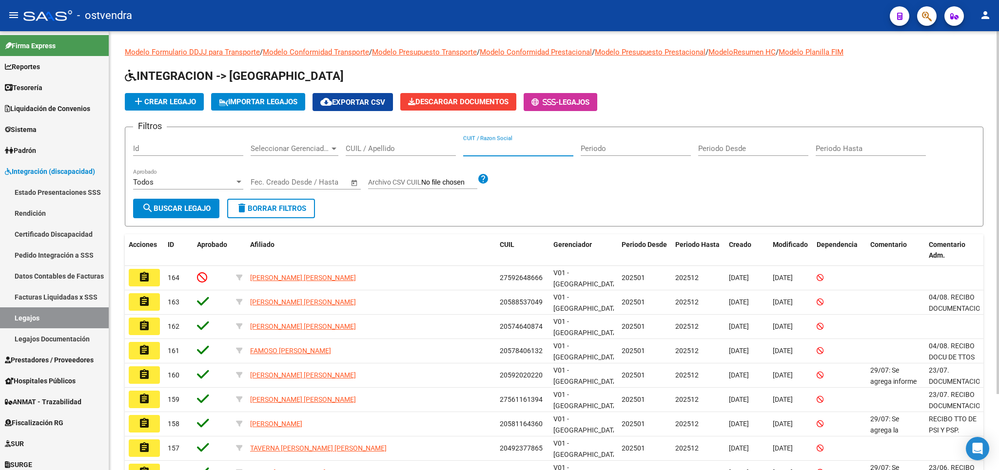
paste input "30-71606682-3"
type input "30-71606682-3"
click at [205, 205] on span "search Buscar Legajo" at bounding box center [176, 208] width 69 height 9
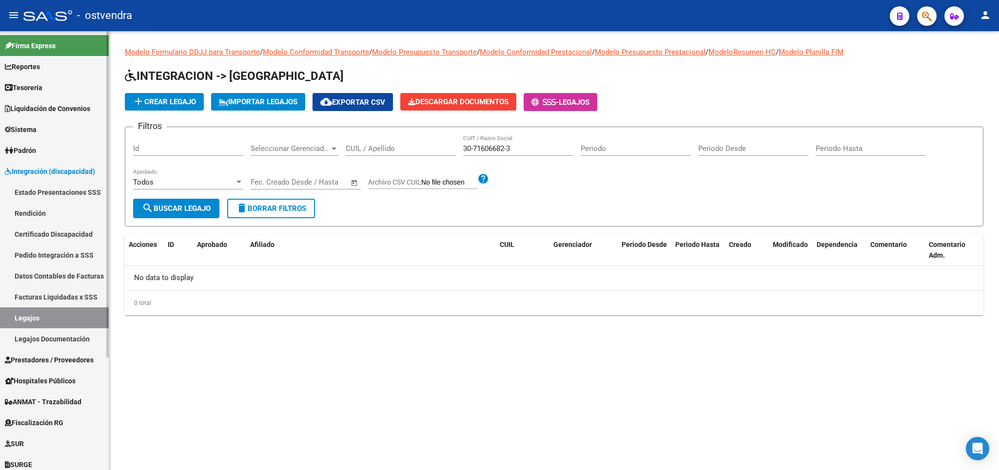
click at [39, 322] on link "Legajos" at bounding box center [54, 318] width 109 height 21
click at [42, 354] on link "Prestadores / Proveedores" at bounding box center [54, 359] width 109 height 21
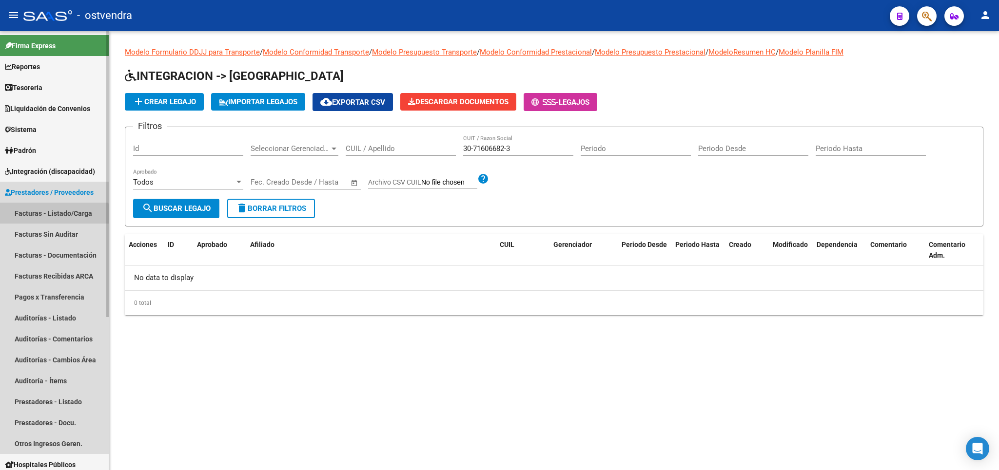
click at [50, 217] on link "Facturas - Listado/Carga" at bounding box center [54, 213] width 109 height 21
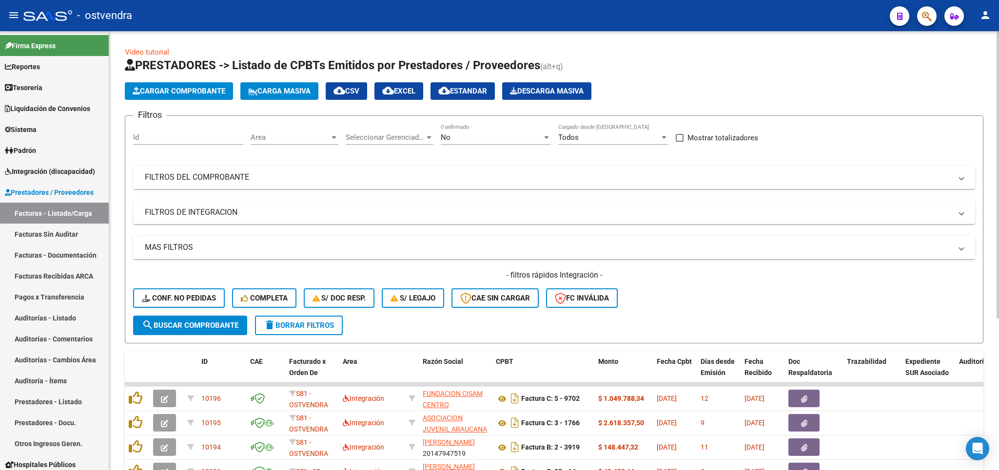
click at [241, 180] on mat-panel-title "FILTROS DEL COMPROBANTE" at bounding box center [548, 177] width 807 height 11
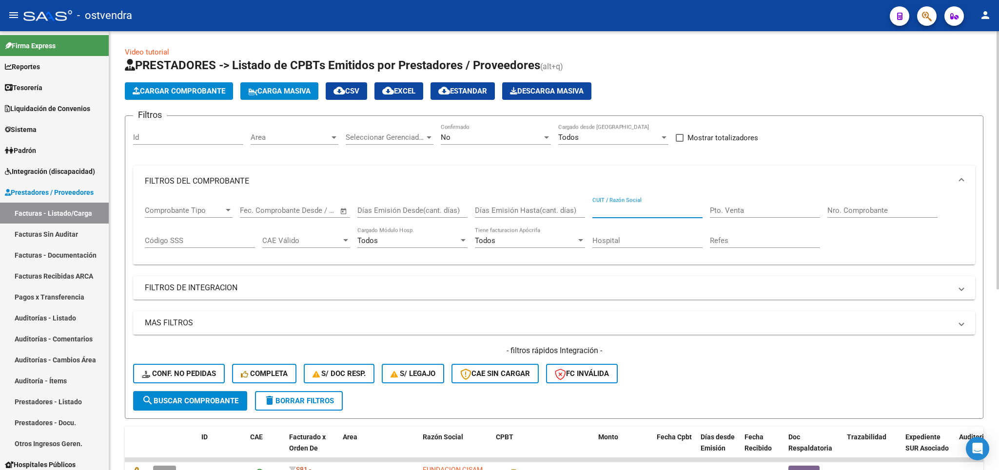
paste input "30-71606682-3"
type input "30-71606682-3"
click at [513, 135] on div "No" at bounding box center [491, 137] width 101 height 9
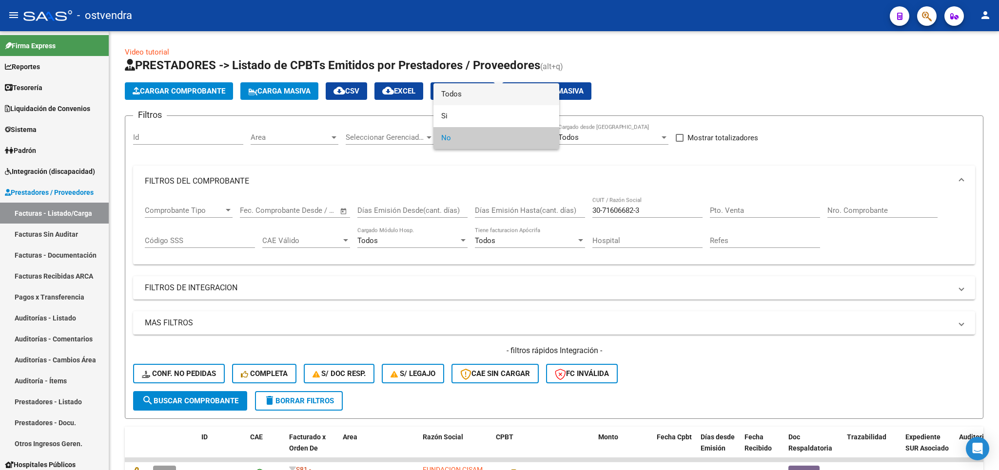
click at [498, 96] on span "Todos" at bounding box center [496, 94] width 110 height 22
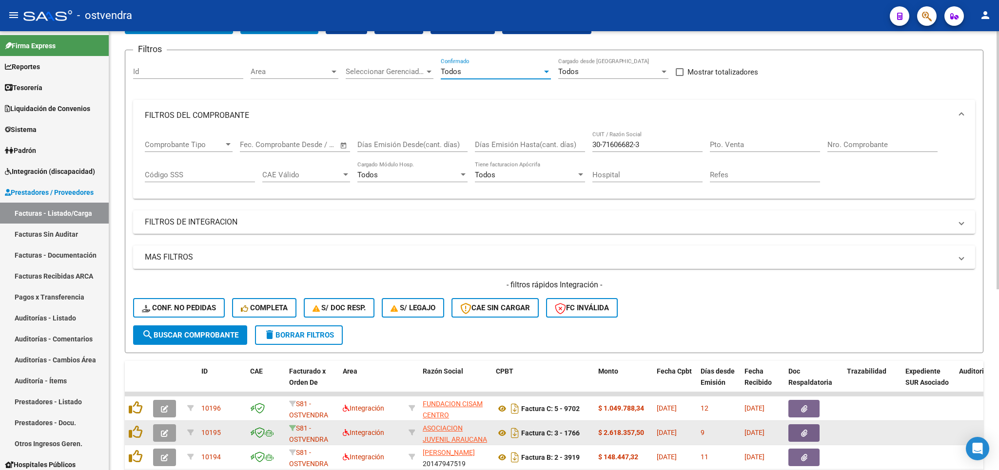
scroll to position [171, 0]
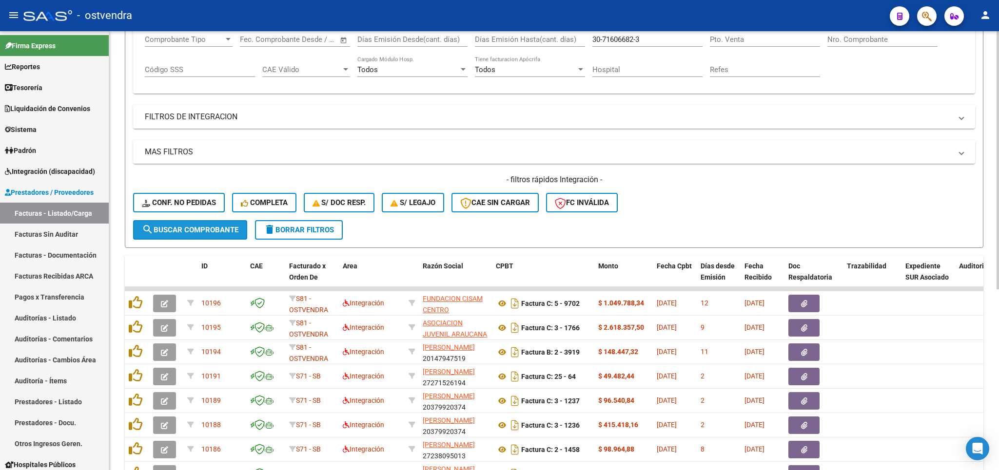
click at [206, 227] on span "search Buscar Comprobante" at bounding box center [190, 230] width 96 height 9
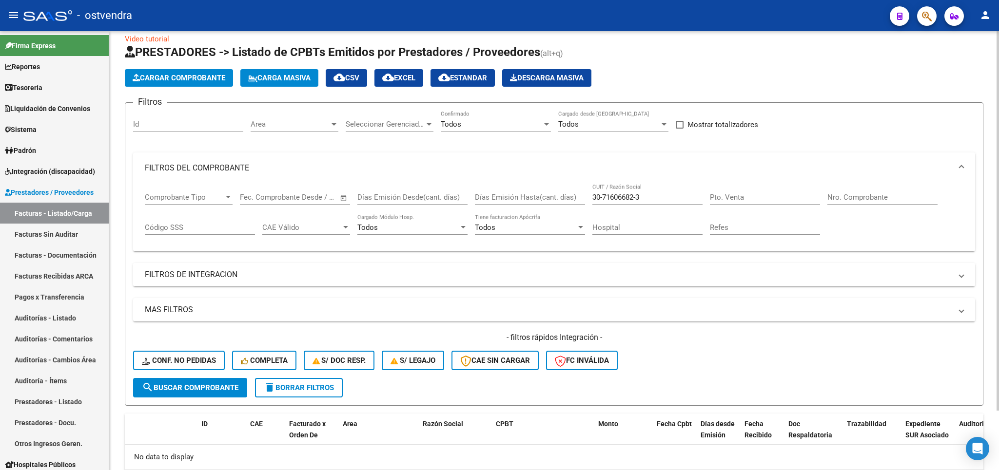
scroll to position [0, 0]
